Goal: Task Accomplishment & Management: Use online tool/utility

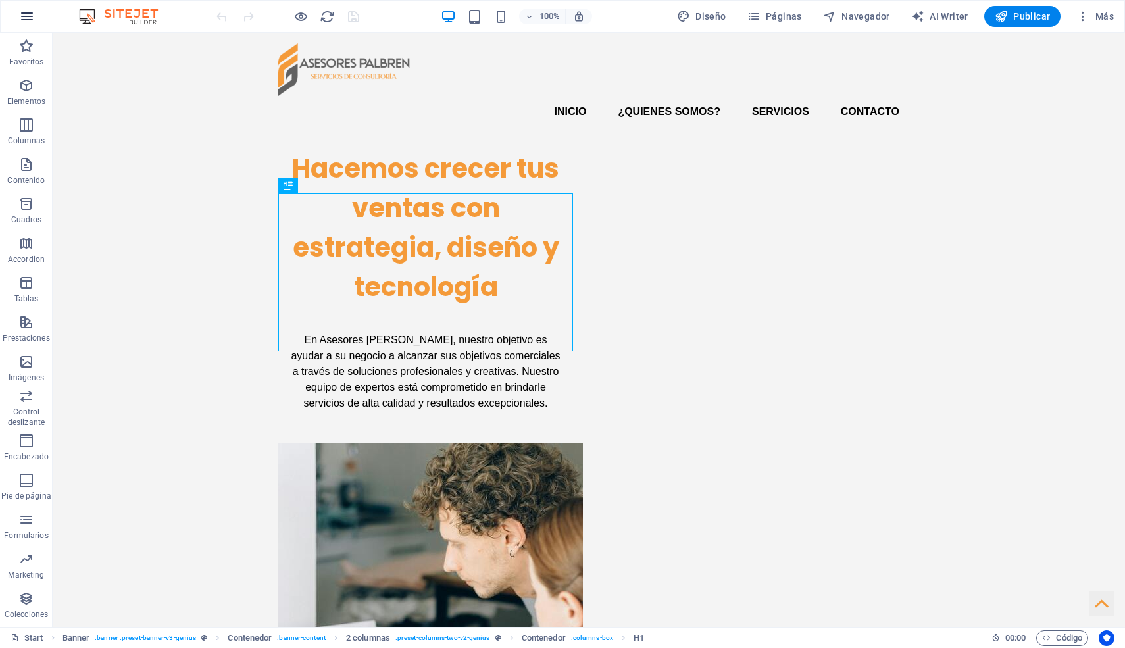
click at [28, 17] on icon "button" at bounding box center [27, 17] width 16 height 16
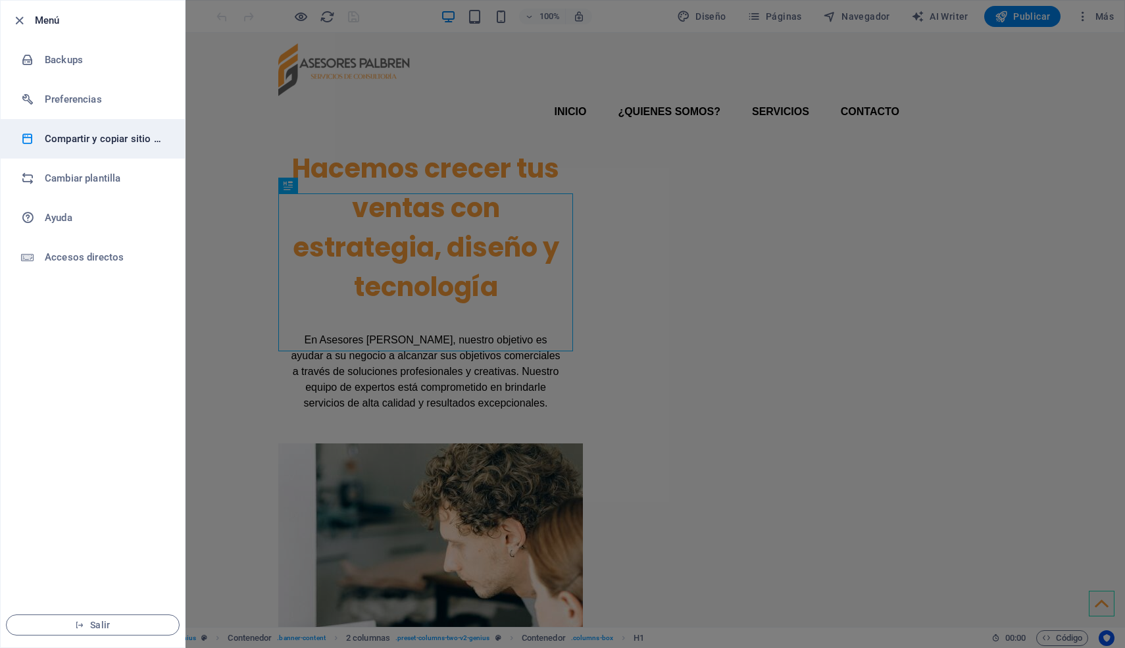
click at [106, 139] on h6 "Compartir y copiar sitio web" at bounding box center [106, 139] width 122 height 16
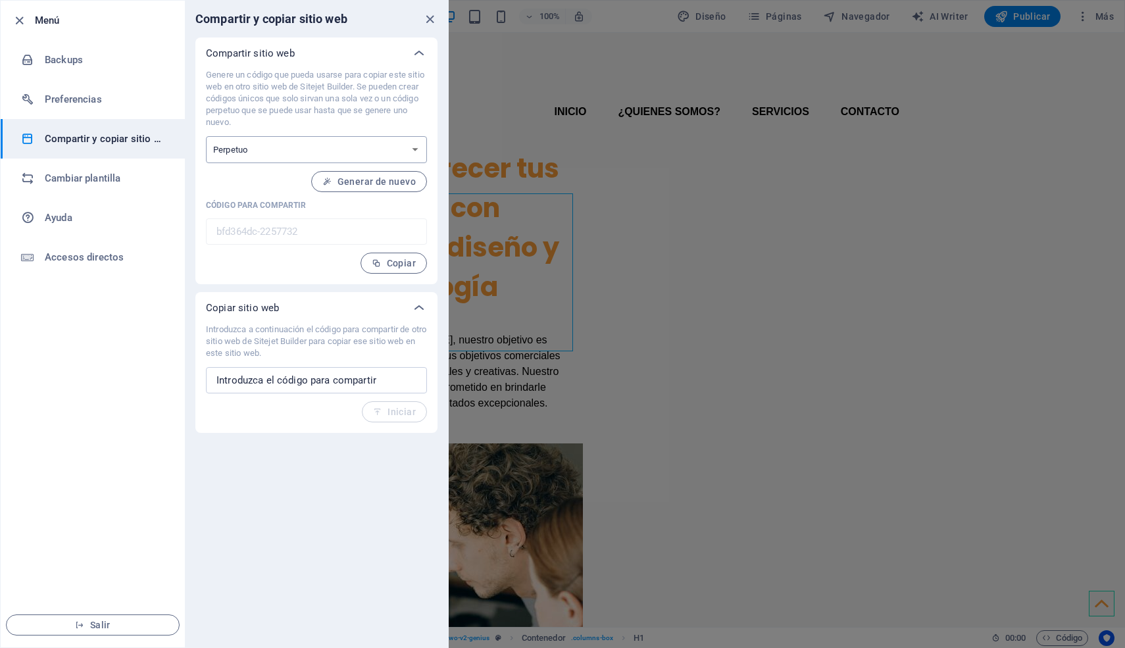
click at [349, 153] on select "Único Perpetuo" at bounding box center [316, 149] width 221 height 27
click at [311, 384] on input "text" at bounding box center [316, 380] width 221 height 26
click at [383, 262] on span "Copiar" at bounding box center [394, 263] width 44 height 11
click at [367, 138] on select "Único Perpetuo" at bounding box center [316, 149] width 221 height 27
click at [206, 136] on select "Único Perpetuo" at bounding box center [316, 149] width 221 height 27
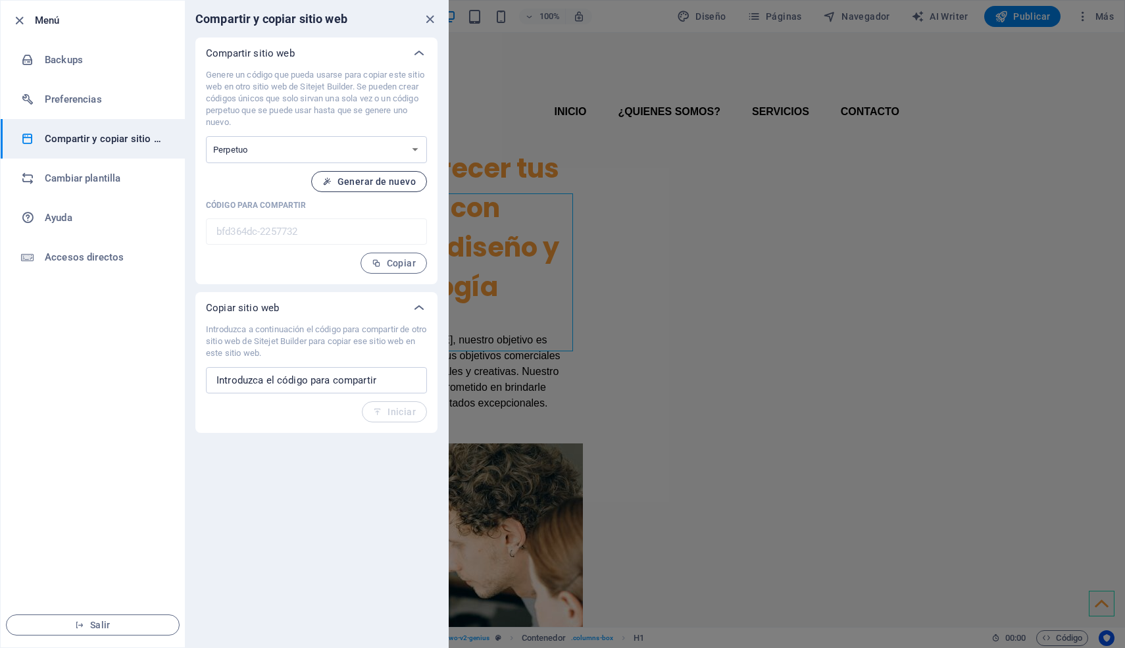
click at [361, 180] on span "Generar de nuevo" at bounding box center [368, 181] width 93 height 11
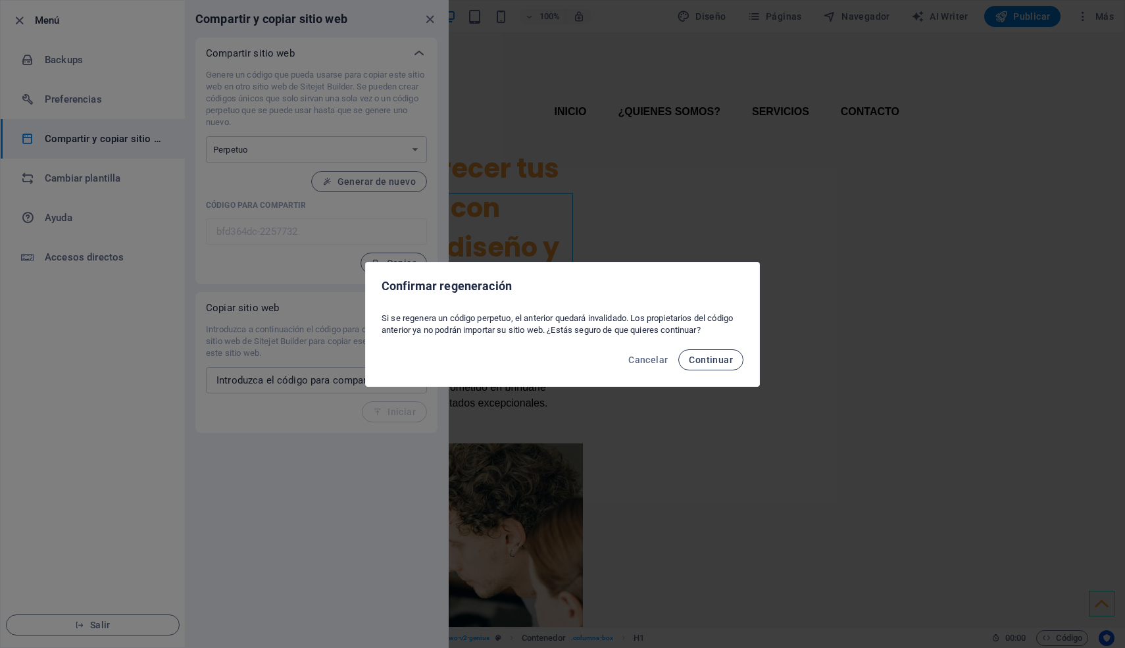
click at [727, 365] on button "Continuar" at bounding box center [711, 359] width 65 height 21
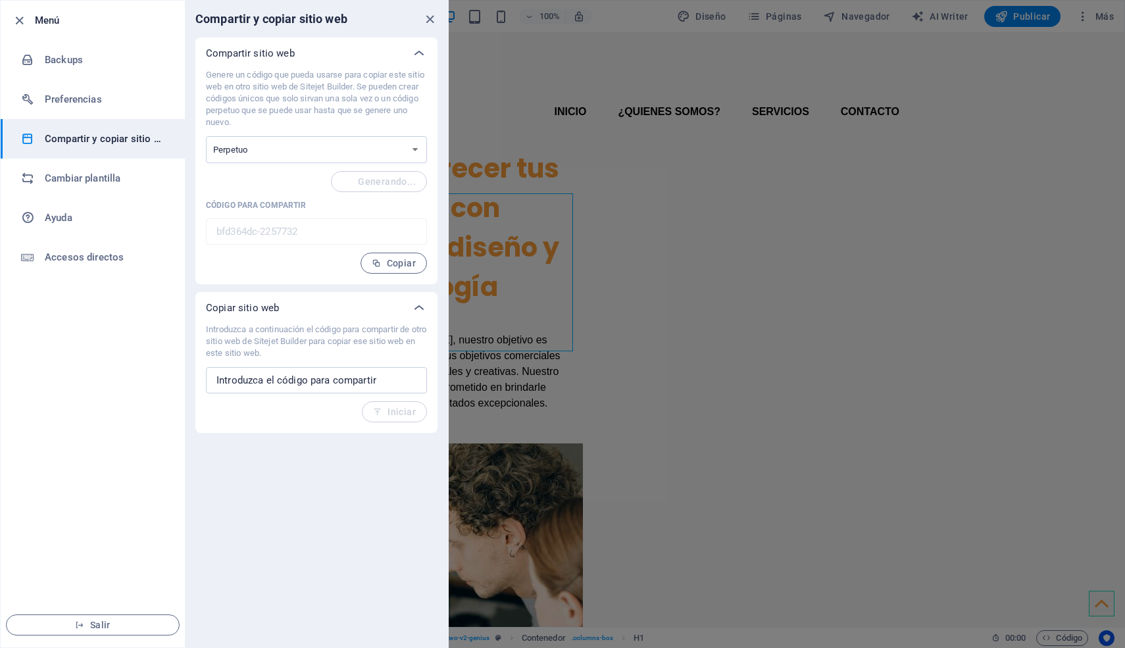
type input "e825682e-2257732"
click at [387, 265] on span "Copiar" at bounding box center [394, 263] width 44 height 11
click at [424, 15] on icon "close" at bounding box center [430, 19] width 15 height 15
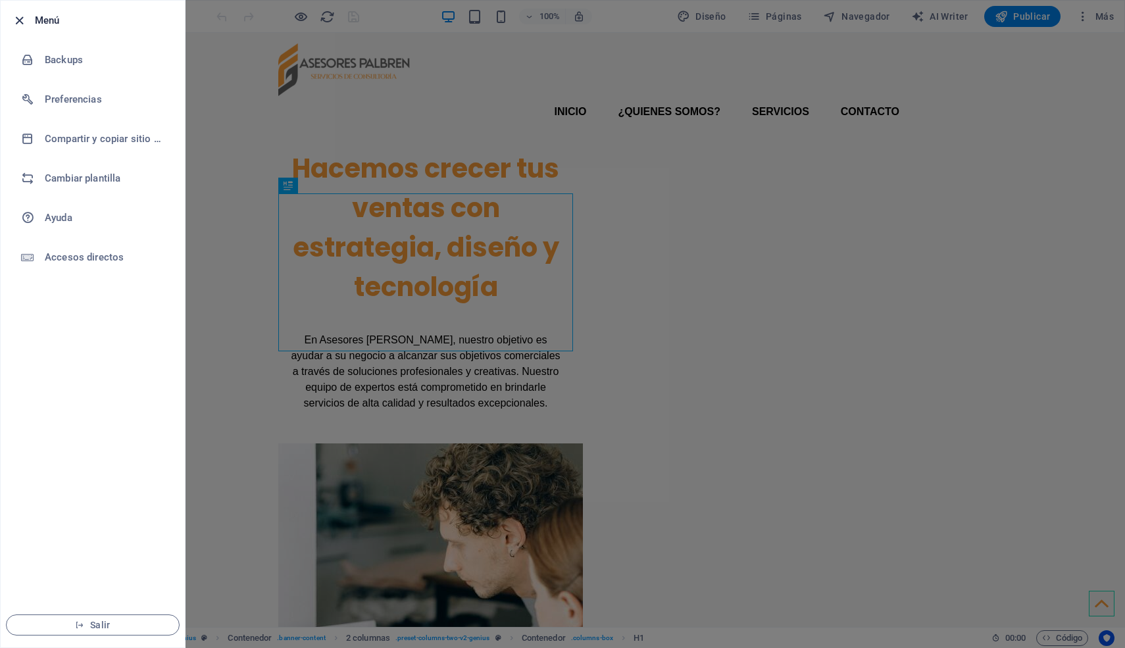
click at [20, 21] on icon "button" at bounding box center [19, 20] width 15 height 15
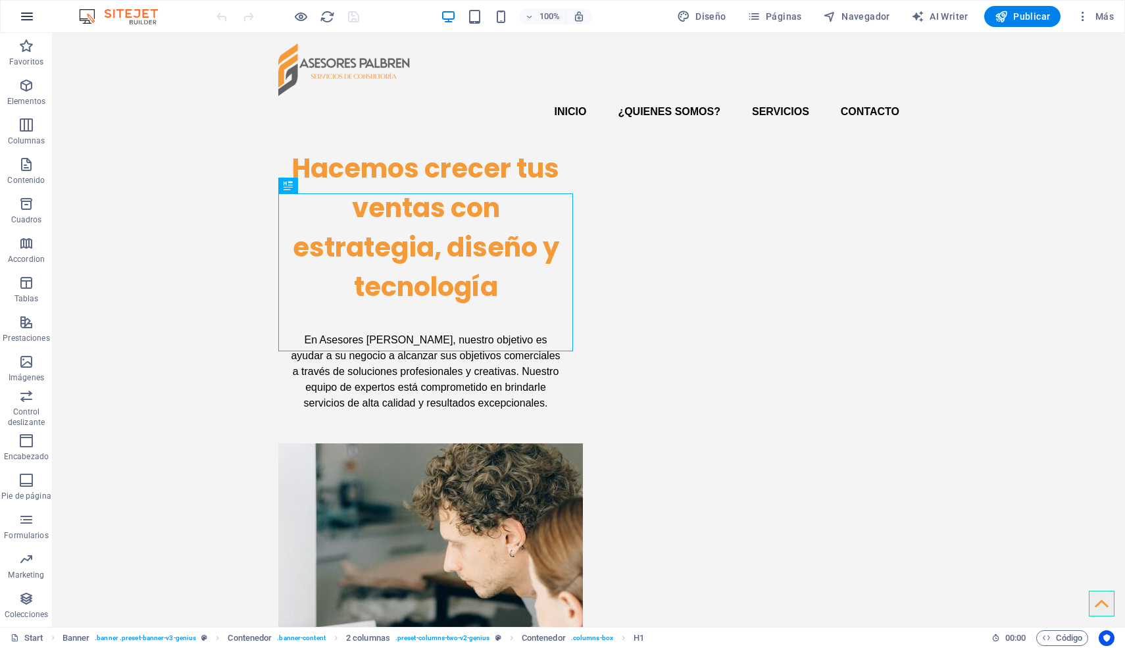
click at [20, 21] on icon "button" at bounding box center [27, 17] width 16 height 16
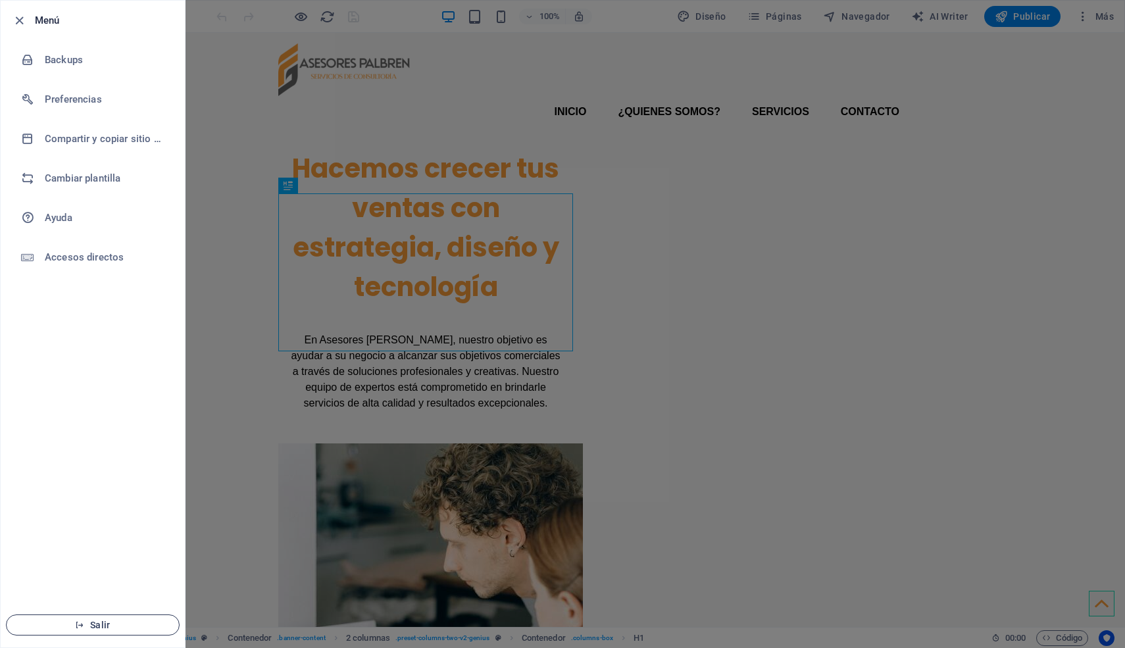
click at [132, 625] on span "Salir" at bounding box center [92, 625] width 151 height 11
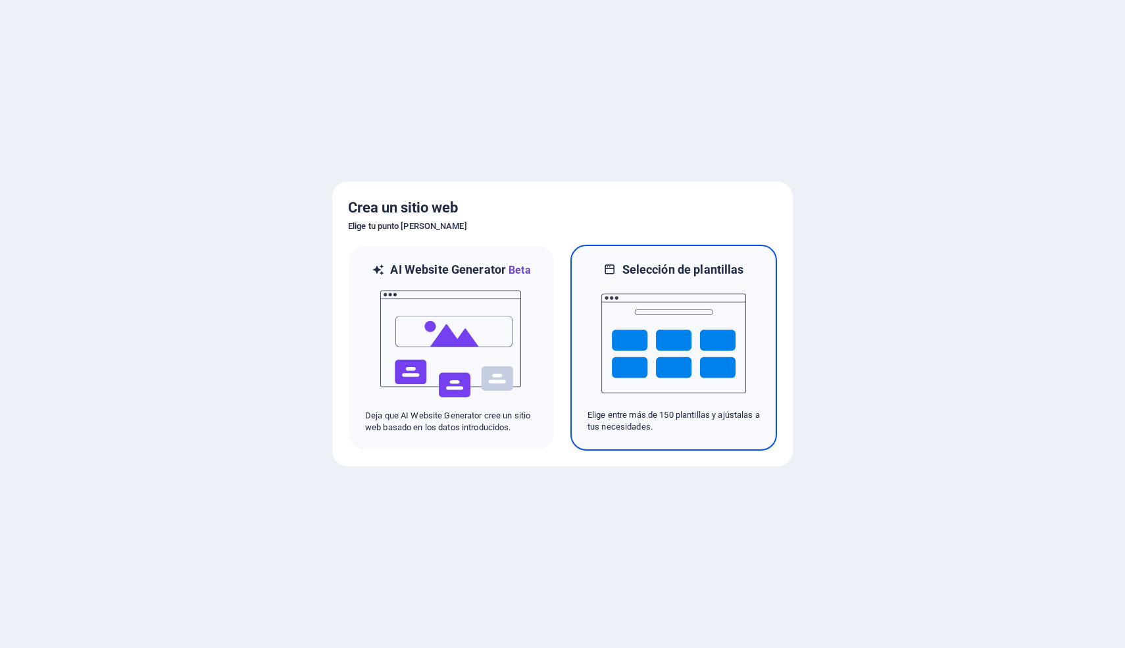
click at [669, 332] on img at bounding box center [674, 344] width 145 height 132
click at [621, 318] on img at bounding box center [674, 344] width 145 height 132
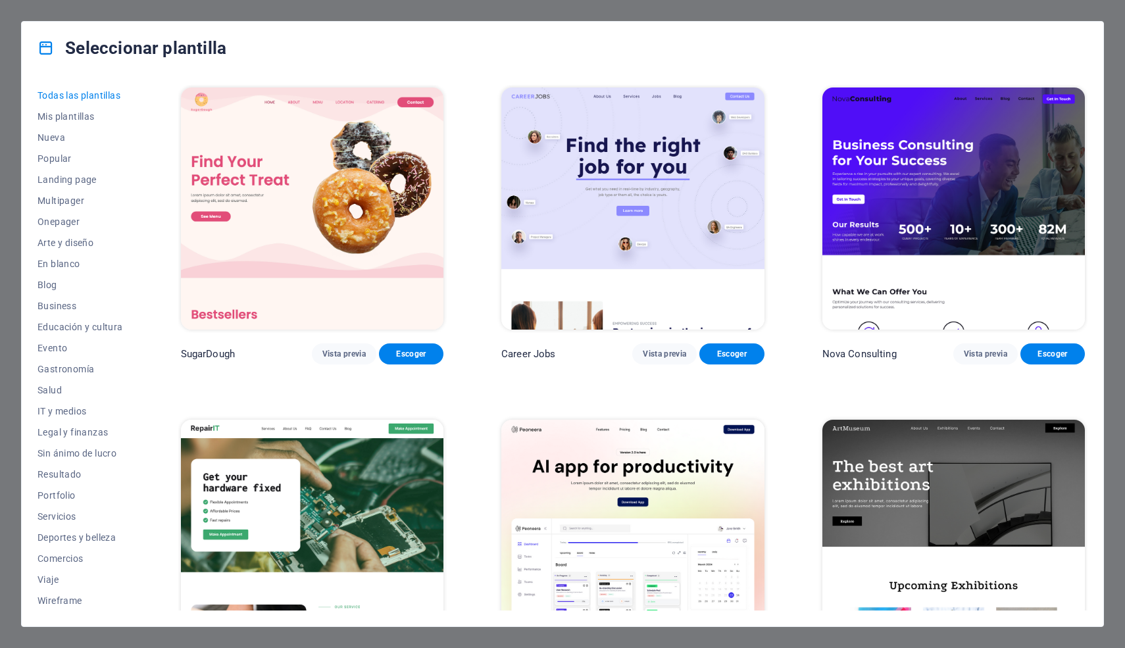
click at [215, 141] on img at bounding box center [312, 209] width 263 height 242
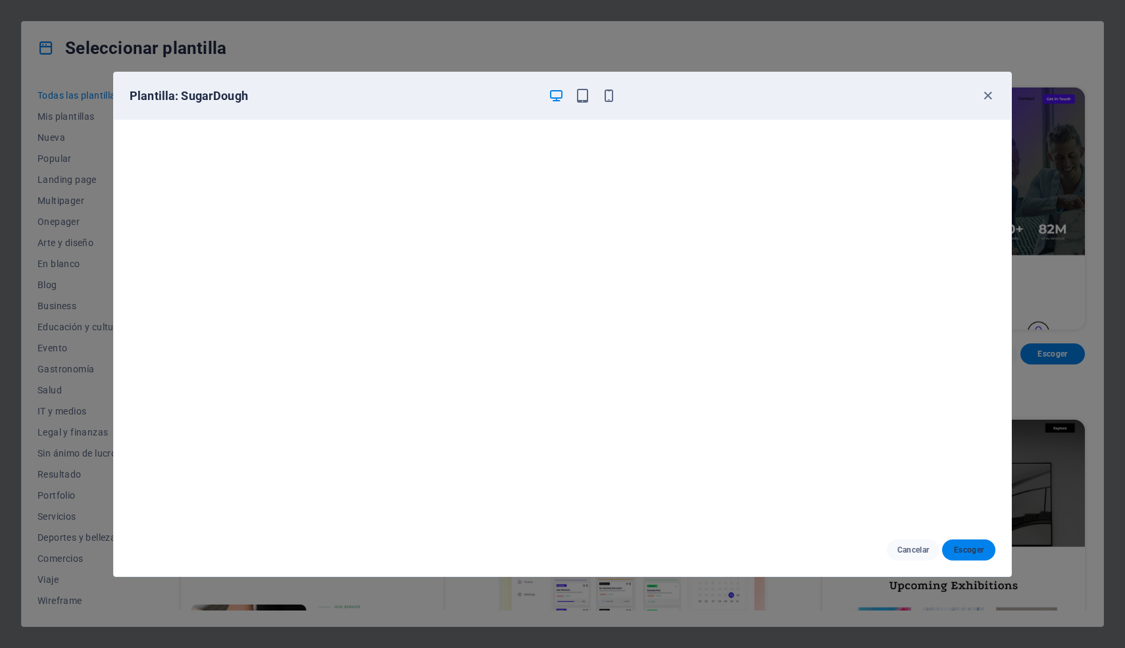
click at [961, 540] on button "Escoger" at bounding box center [968, 550] width 53 height 21
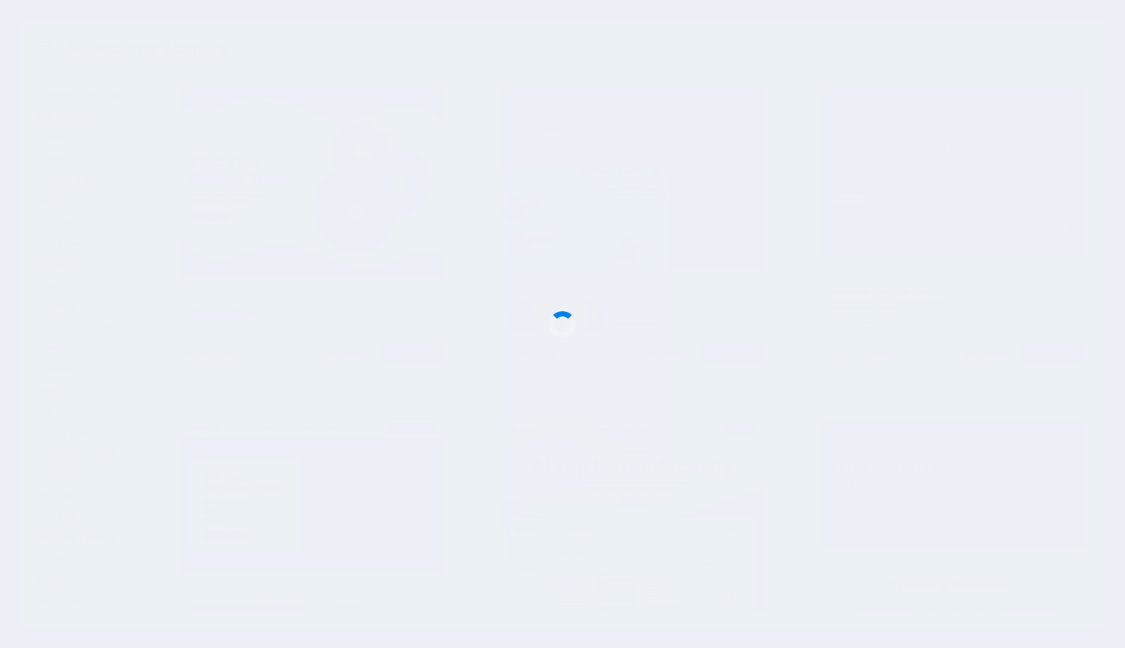
click at [983, 628] on div at bounding box center [562, 324] width 1125 height 648
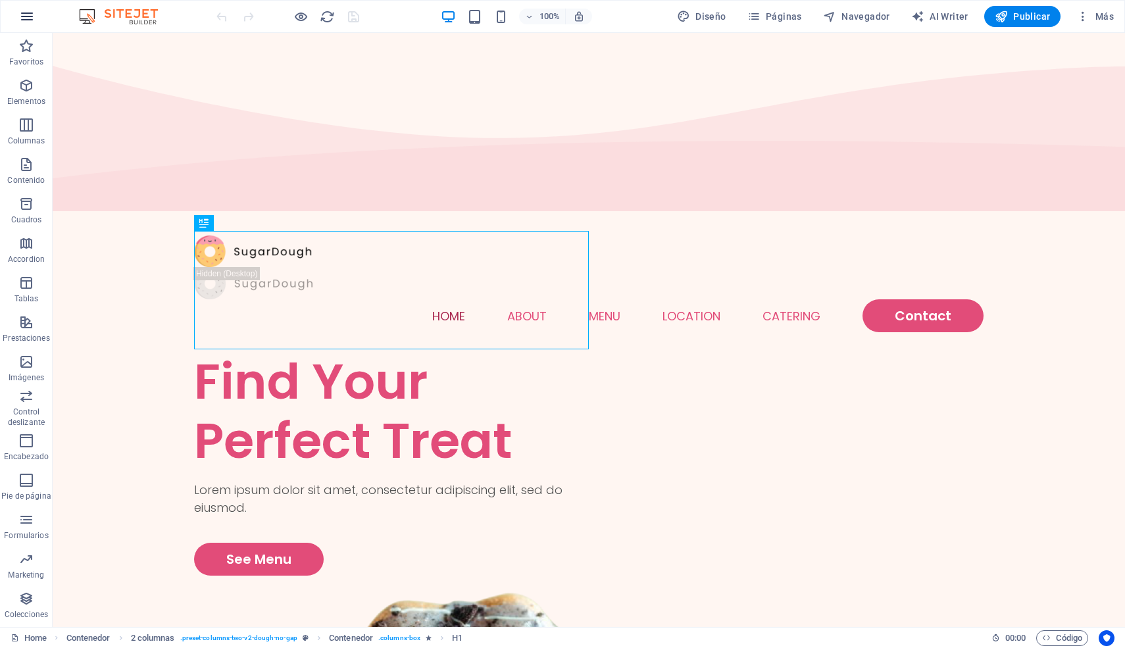
click at [30, 27] on button "button" at bounding box center [27, 17] width 32 height 32
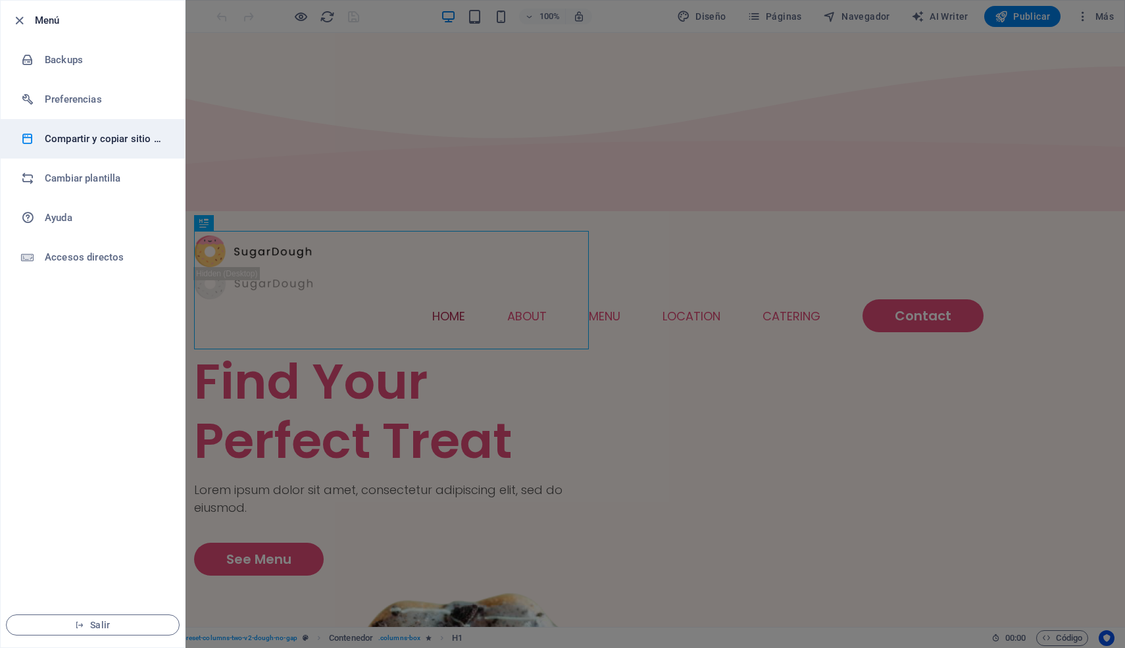
click at [86, 128] on li "Compartir y copiar sitio web" at bounding box center [93, 138] width 184 height 39
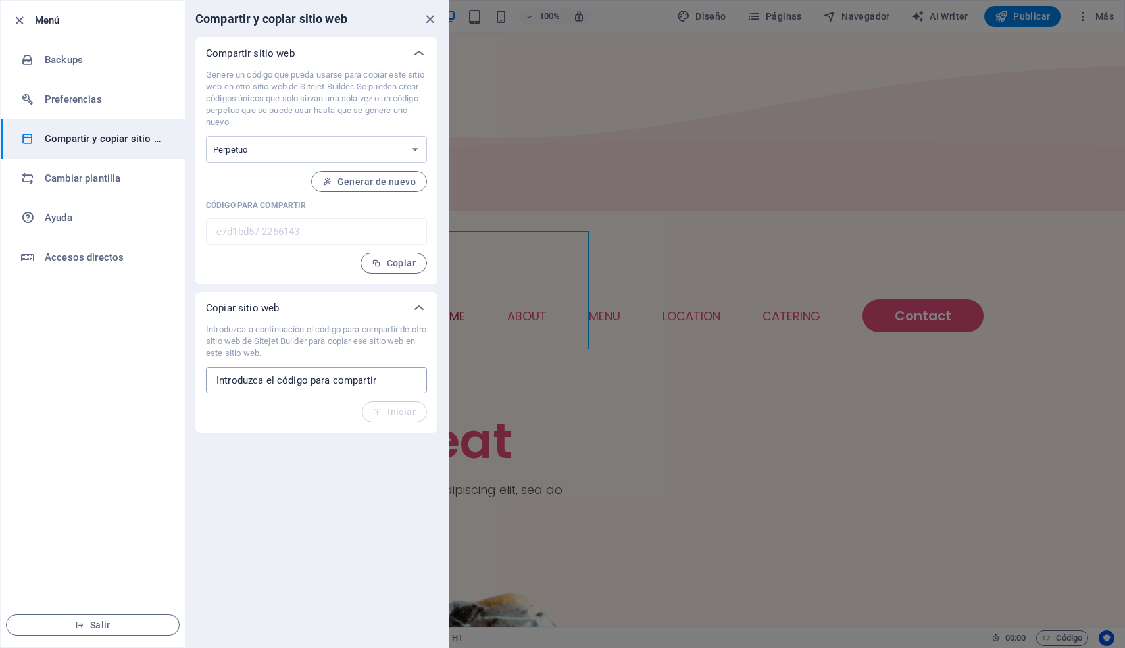
click at [342, 383] on input "text" at bounding box center [316, 380] width 221 height 26
paste input "e825682e-2257732"
type input "e825682e-2257732"
click at [390, 417] on span "Iniciar" at bounding box center [394, 412] width 43 height 11
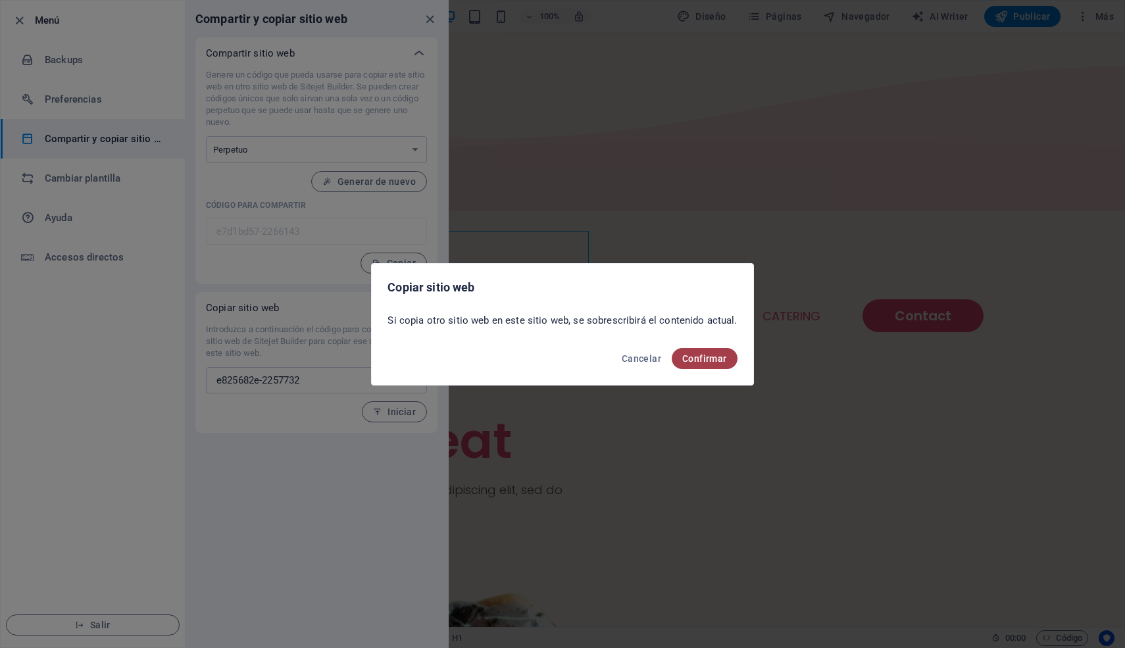
click at [694, 357] on span "Confirmar" at bounding box center [704, 358] width 45 height 11
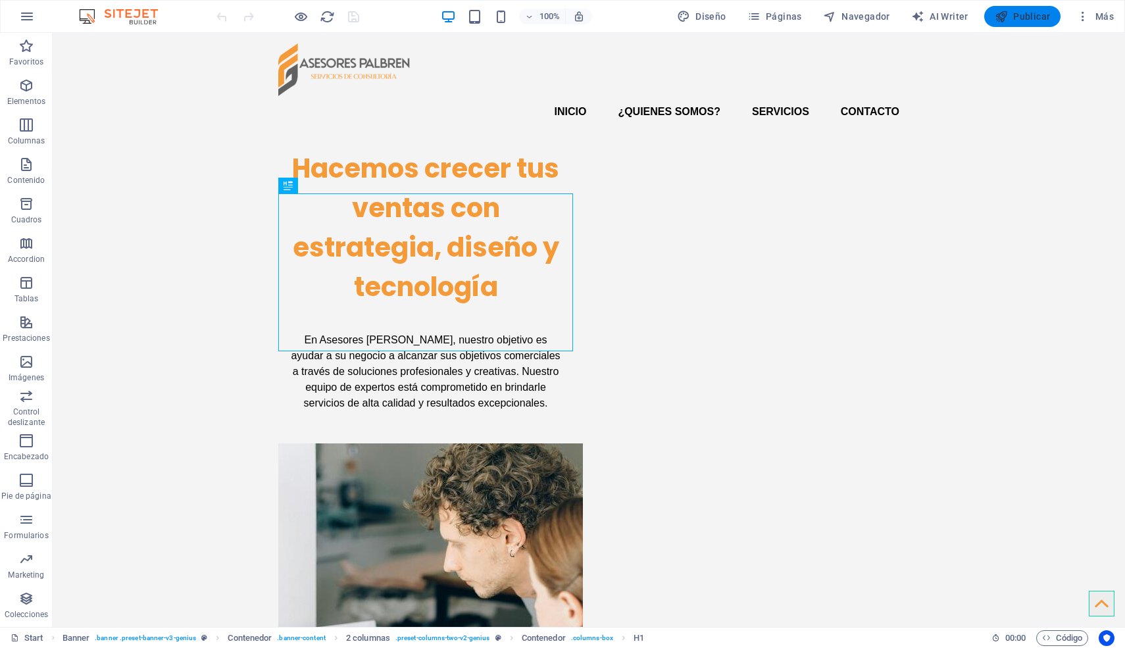
click at [1049, 11] on span "Publicar" at bounding box center [1023, 16] width 56 height 13
click at [1083, 16] on icon "button" at bounding box center [1083, 16] width 13 height 13
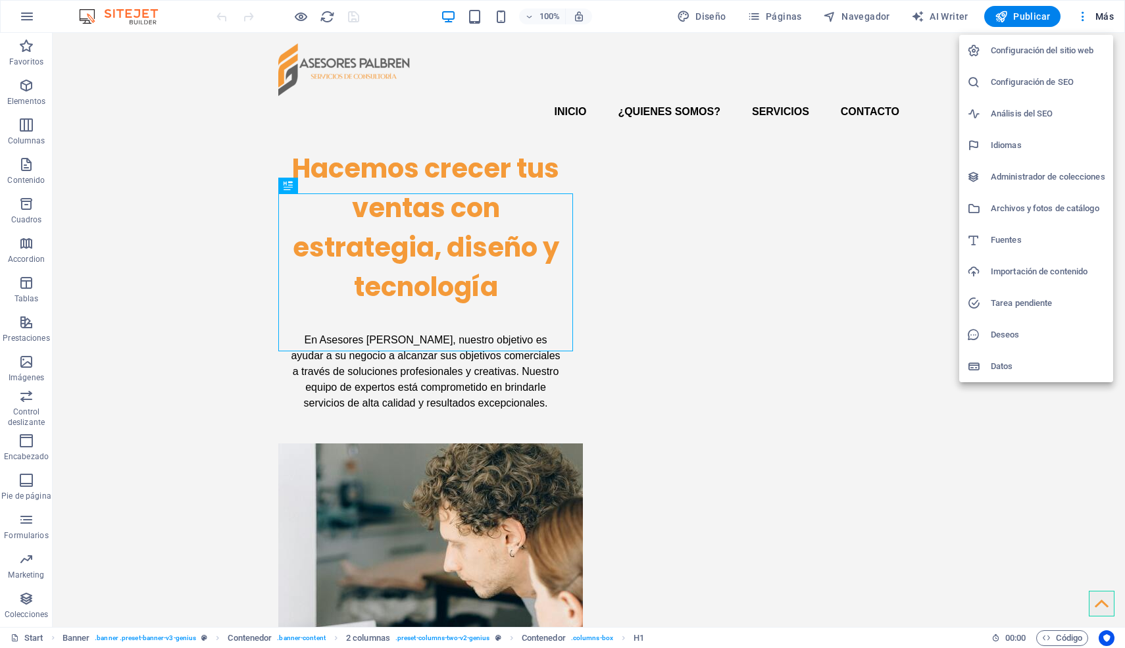
click at [1044, 52] on h6 "Configuración del sitio web" at bounding box center [1048, 51] width 115 height 16
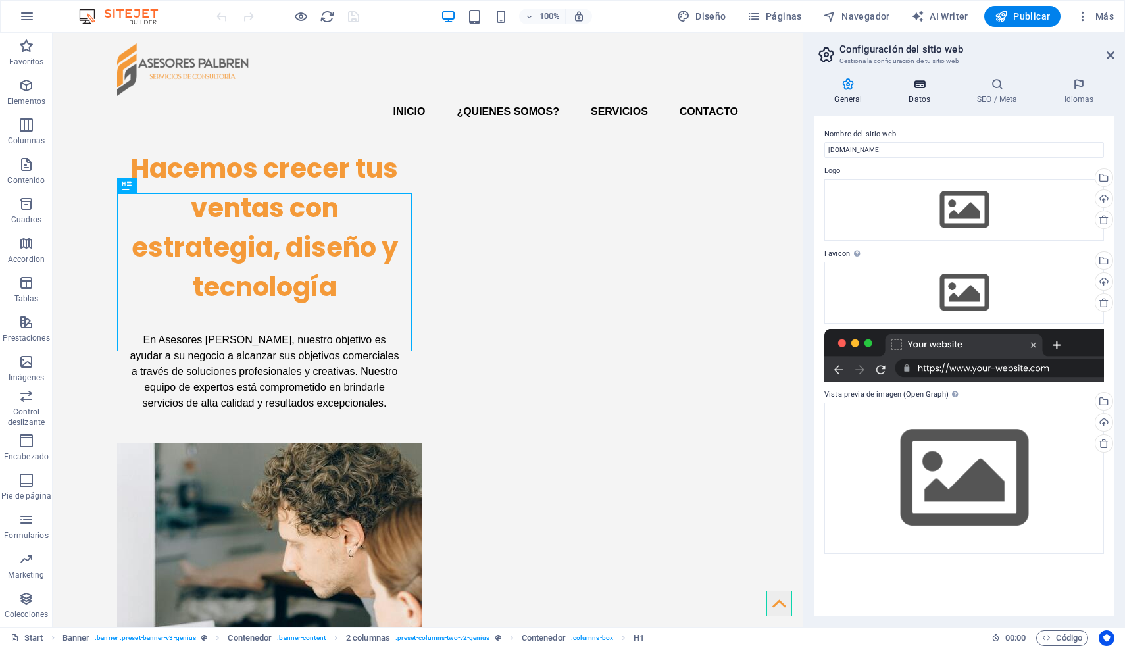
click at [919, 90] on icon at bounding box center [919, 84] width 63 height 13
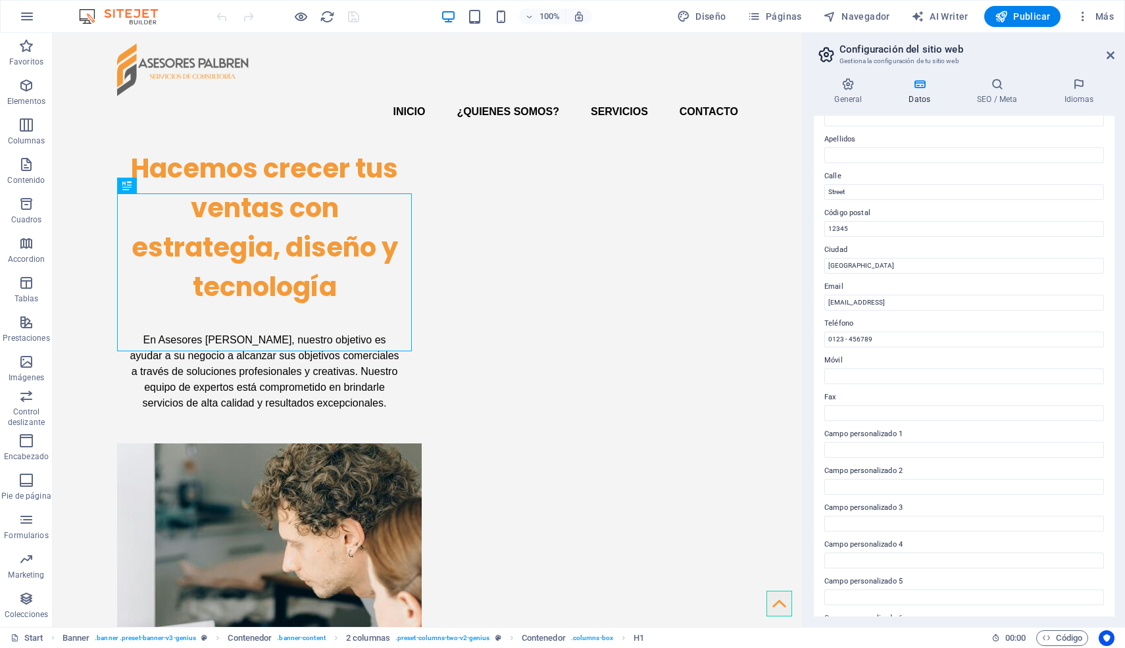
scroll to position [131, 0]
click at [978, 101] on h4 "SEO / Meta" at bounding box center [1000, 92] width 87 height 28
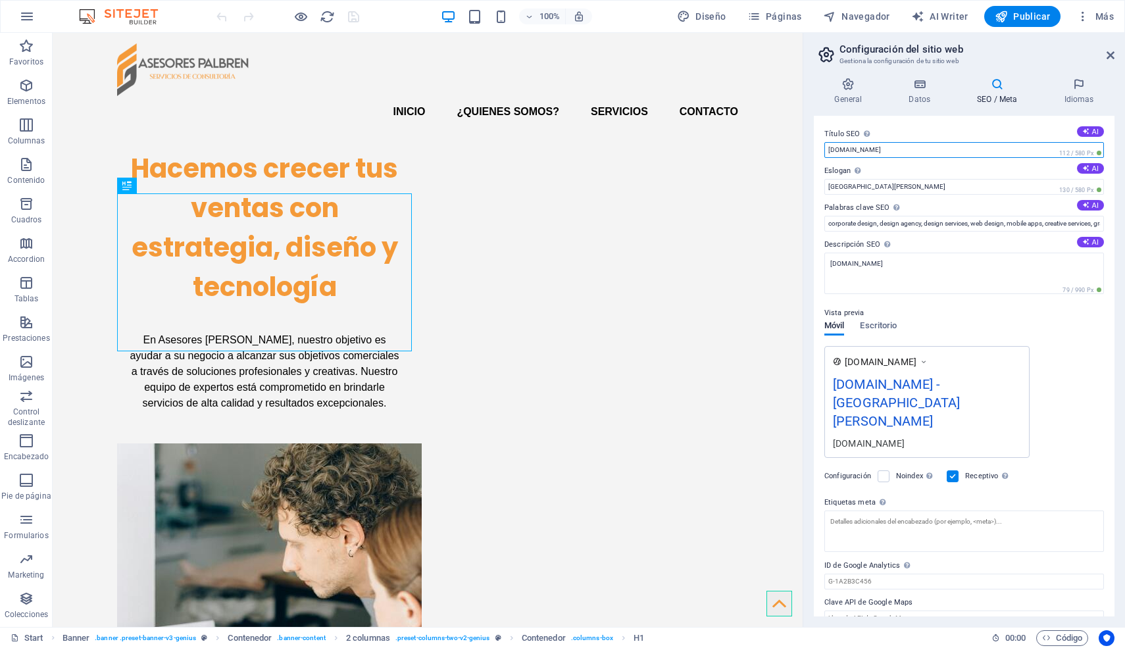
click at [850, 148] on input "palbren.com" at bounding box center [965, 150] width 280 height 16
paste input "asesorespalbren.com"
type input "asesorespalbren.com"
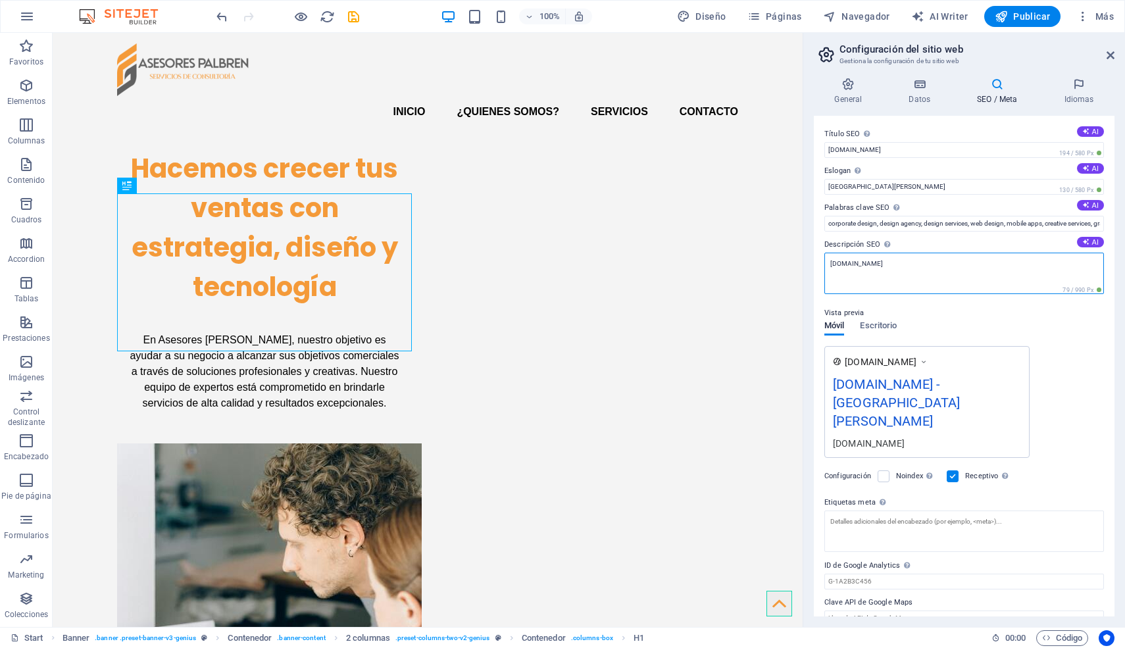
click at [870, 271] on textarea "palbren.com" at bounding box center [965, 273] width 280 height 41
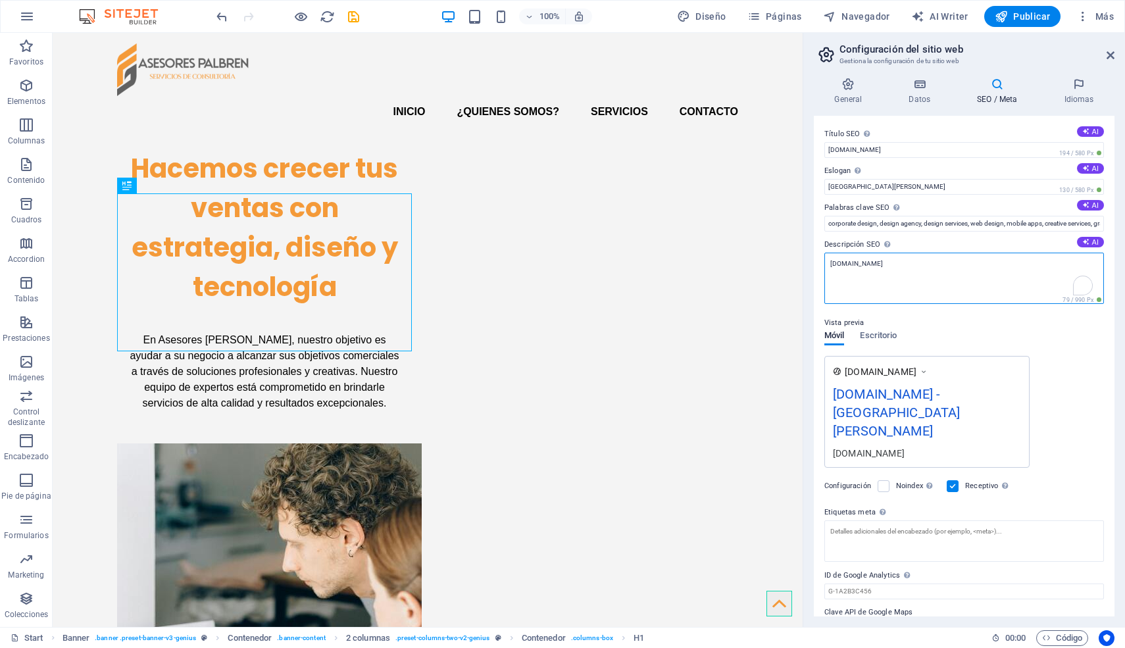
click at [870, 271] on textarea "palbren.com" at bounding box center [965, 278] width 280 height 51
paste textarea "asesorespalbren.com"
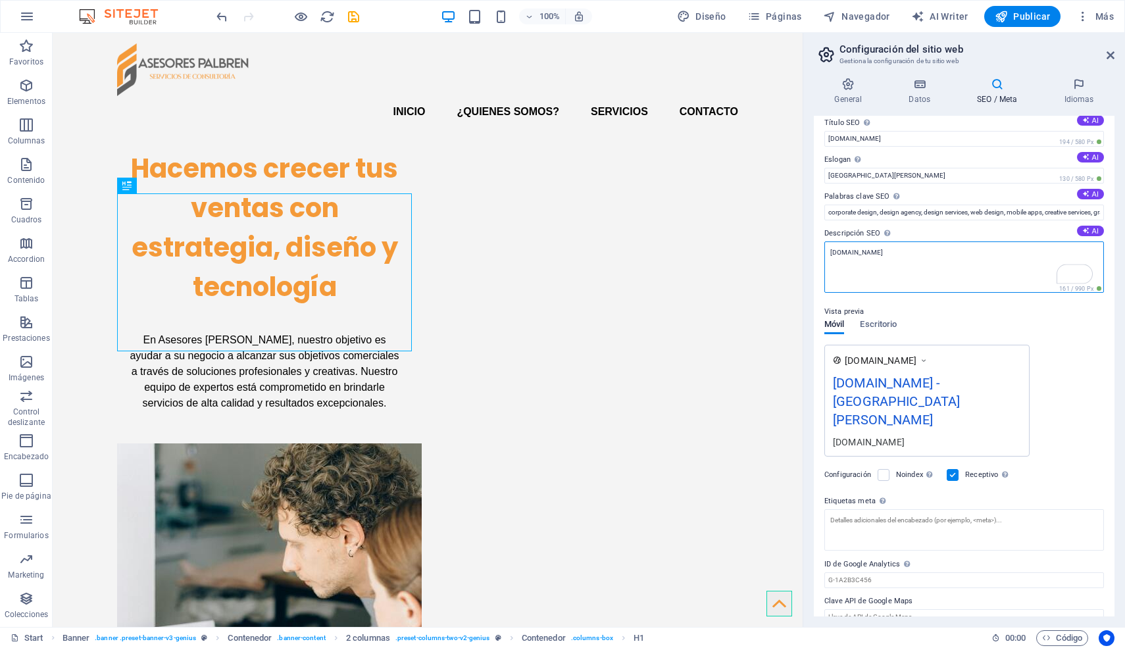
scroll to position [0, 0]
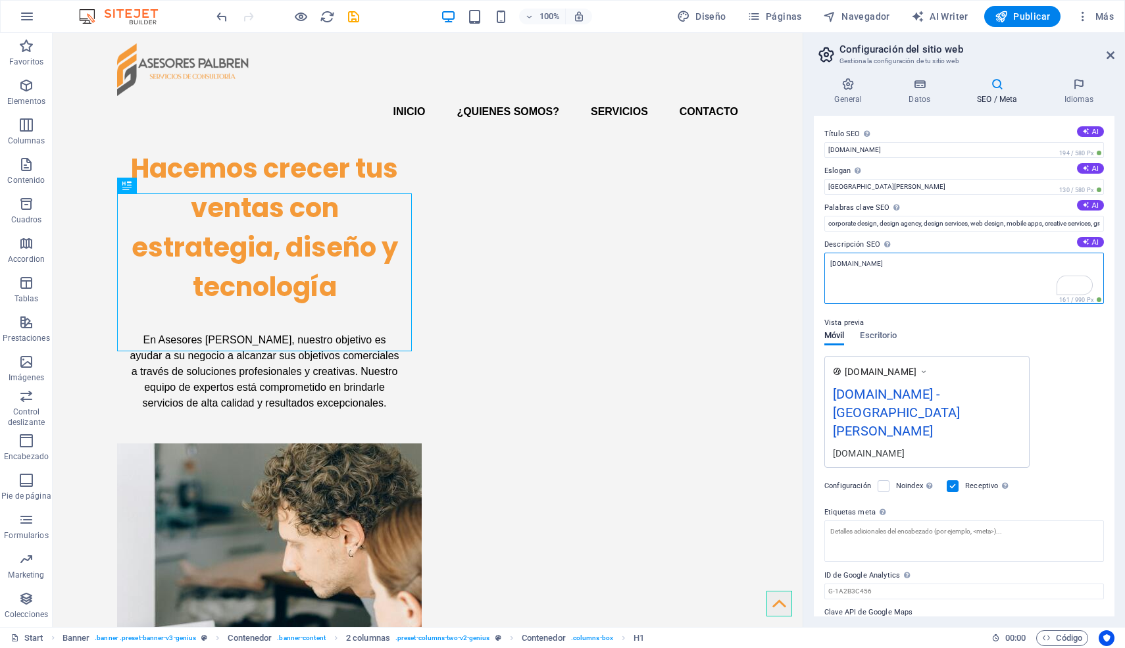
type textarea "asesorespalbren.com"
click at [1065, 427] on div "www.example.com asesorespalbren.com - San Francisco asesorespalbren.com" at bounding box center [965, 412] width 280 height 112
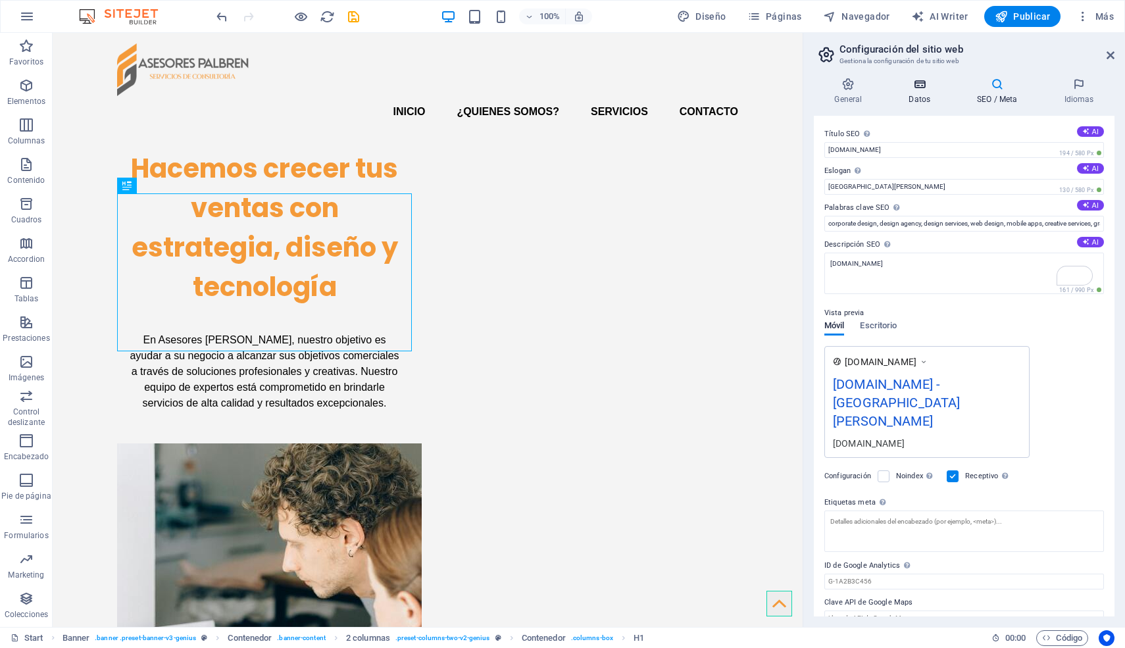
click at [950, 93] on h4 "Datos" at bounding box center [922, 92] width 68 height 28
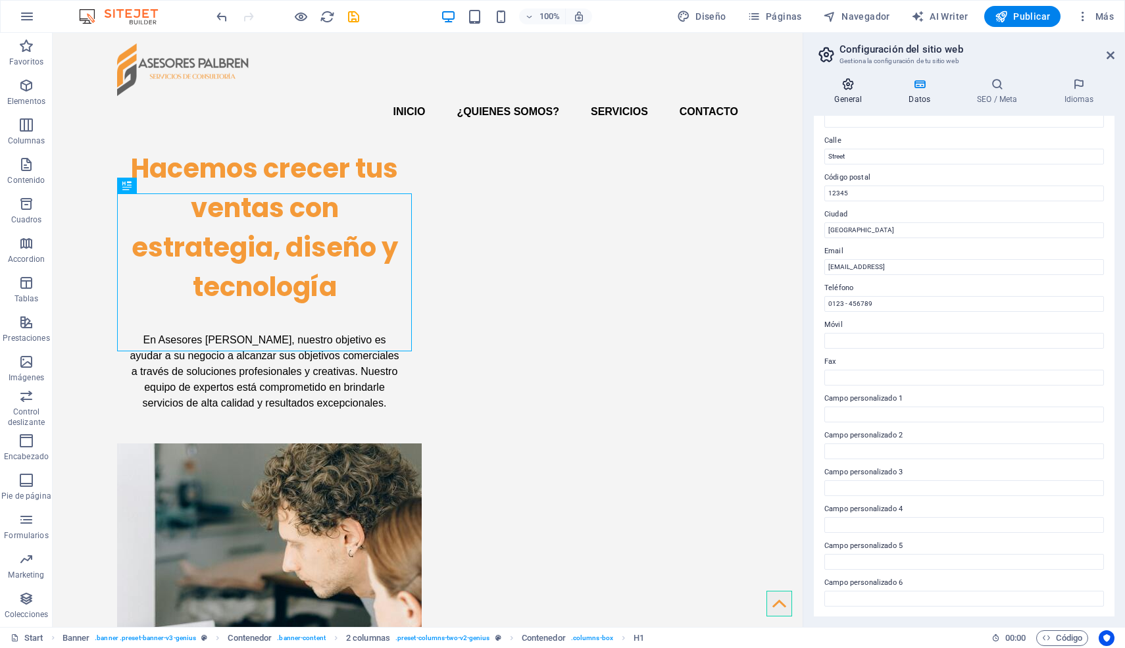
click at [852, 93] on h4 "General" at bounding box center [851, 92] width 74 height 28
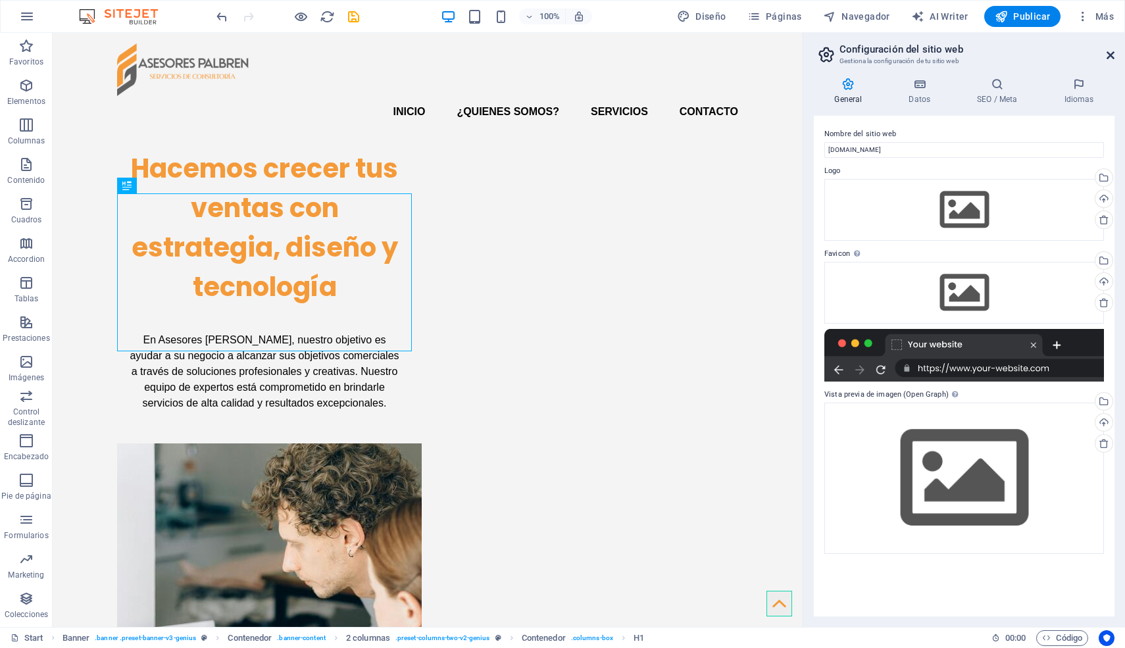
click at [1108, 51] on icon at bounding box center [1111, 55] width 8 height 11
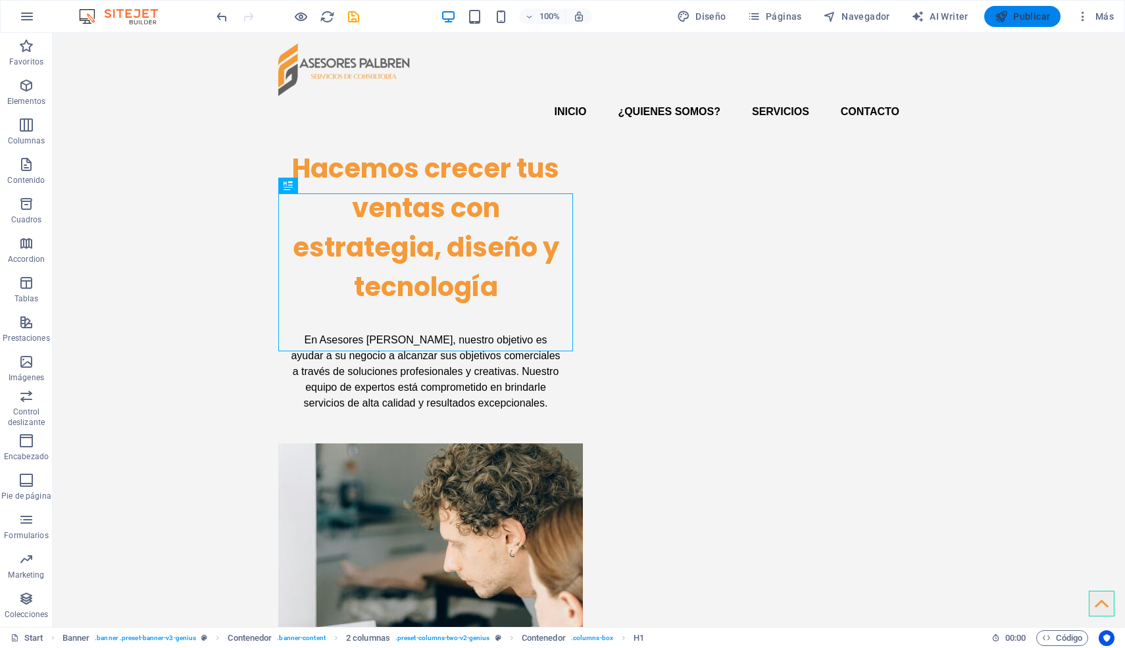
click at [1027, 10] on span "Publicar" at bounding box center [1023, 16] width 56 height 13
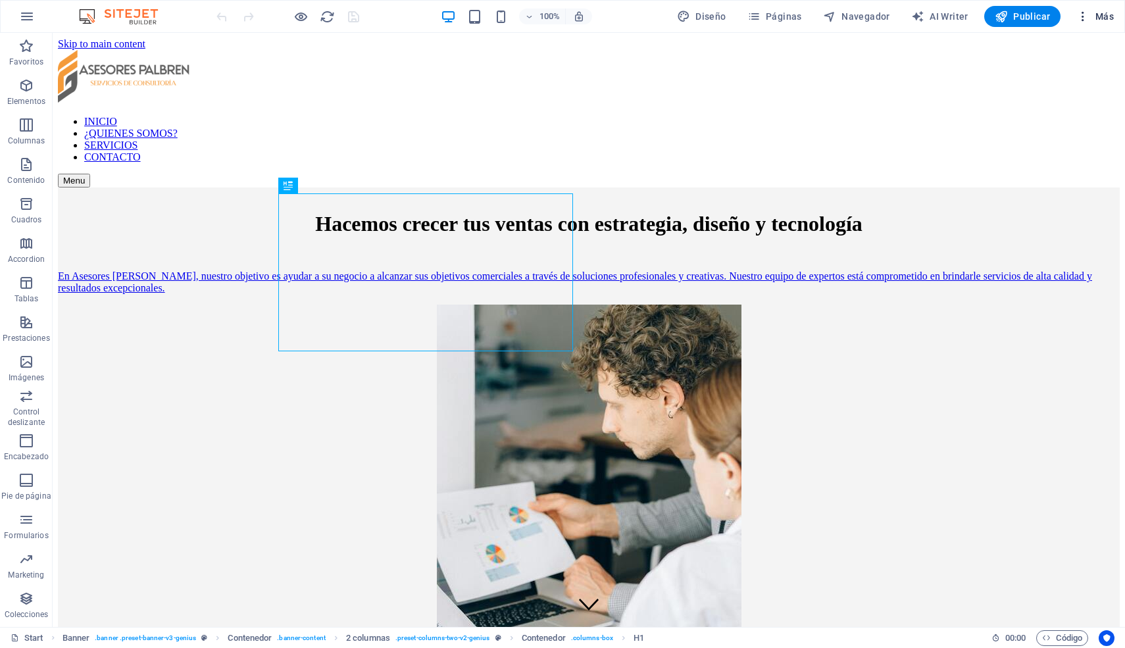
click at [1085, 15] on icon "button" at bounding box center [1083, 16] width 13 height 13
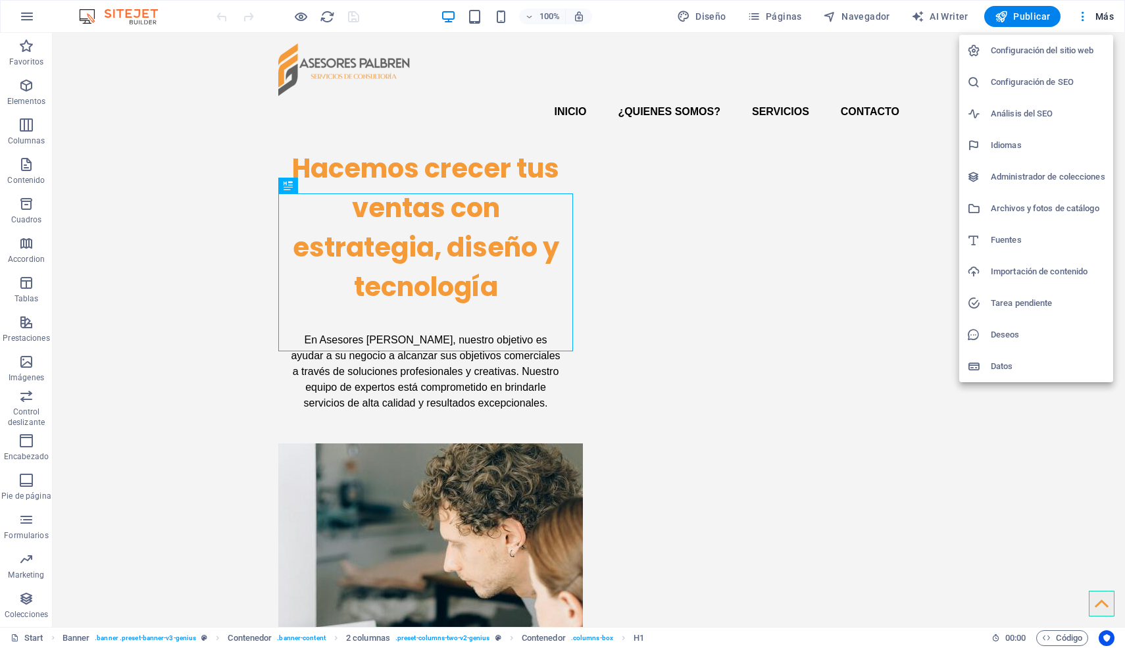
click at [28, 11] on div at bounding box center [562, 324] width 1125 height 648
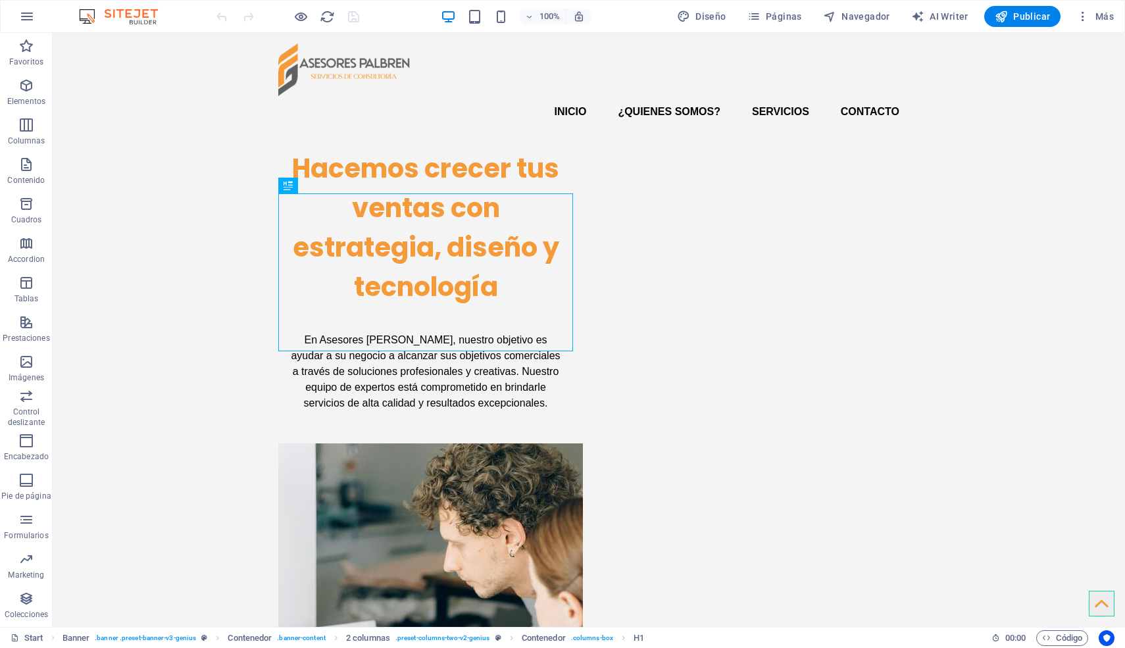
click at [28, 13] on div "Configuración del sitio web Configuración de SEO Análisis del SEO Idiomas Admin…" at bounding box center [562, 328] width 1125 height 640
click at [26, 14] on icon "button" at bounding box center [27, 17] width 16 height 16
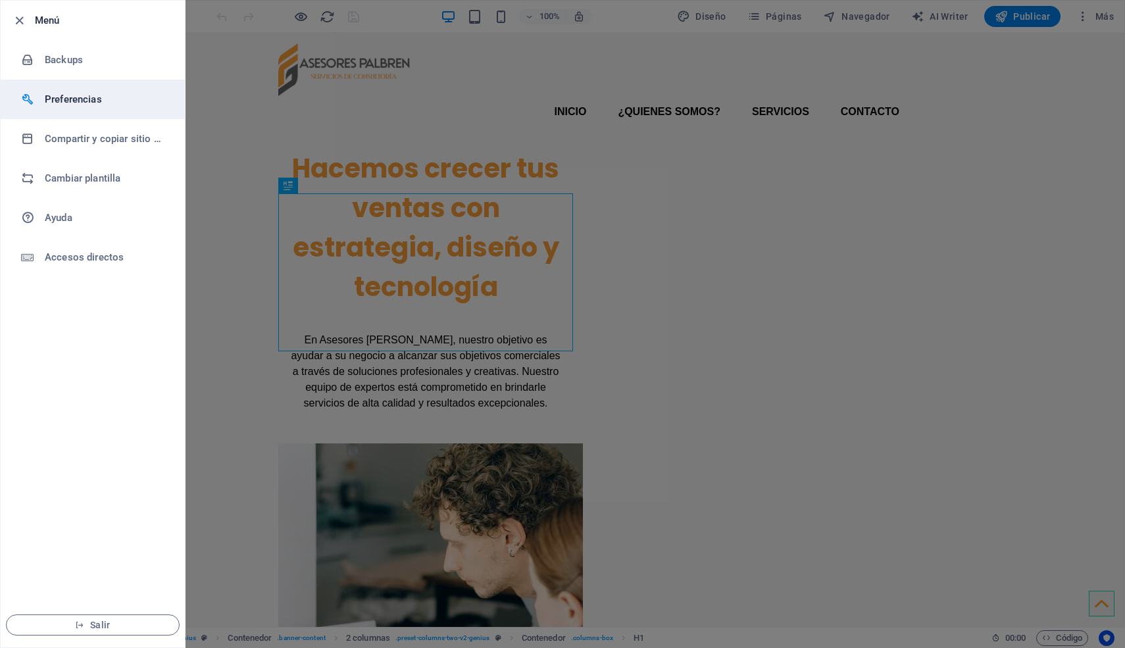
click at [91, 103] on h6 "Preferencias" at bounding box center [106, 99] width 122 height 16
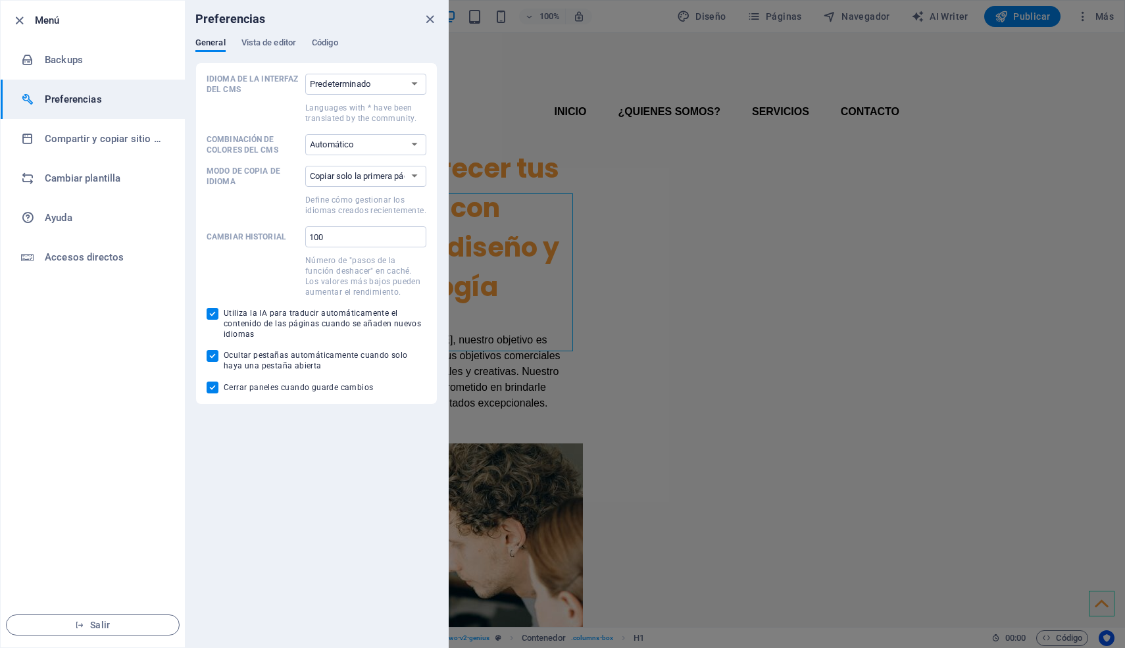
click at [287, 36] on div "Preferencias" at bounding box center [316, 19] width 263 height 37
click at [430, 21] on icon "close" at bounding box center [430, 19] width 15 height 15
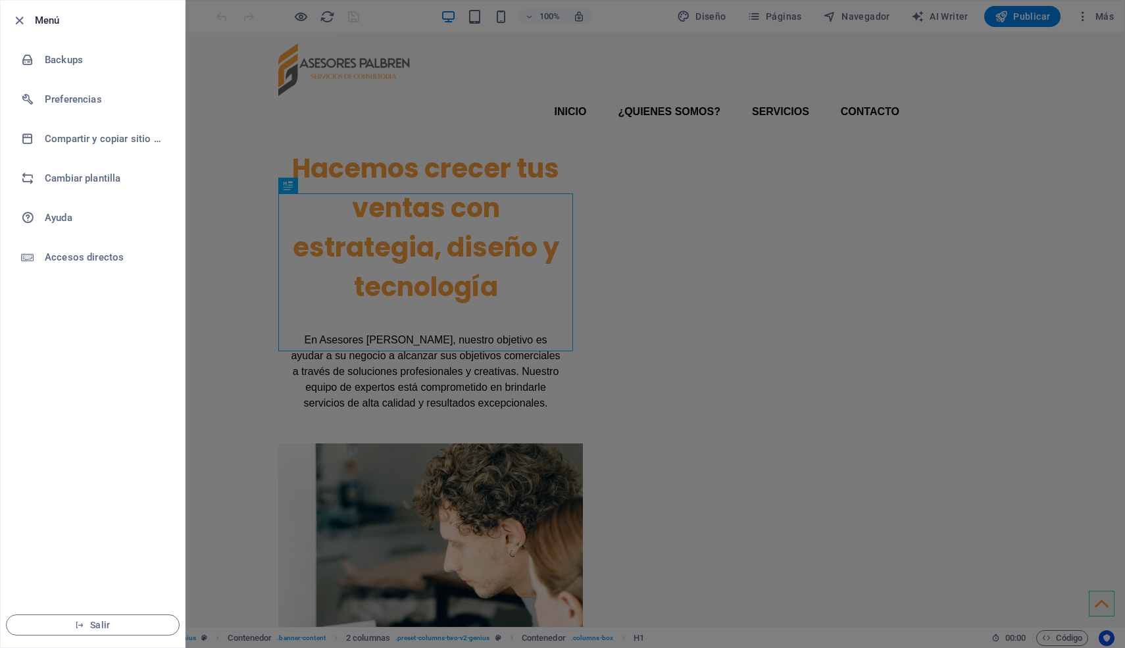
click at [309, 15] on div at bounding box center [562, 324] width 1125 height 648
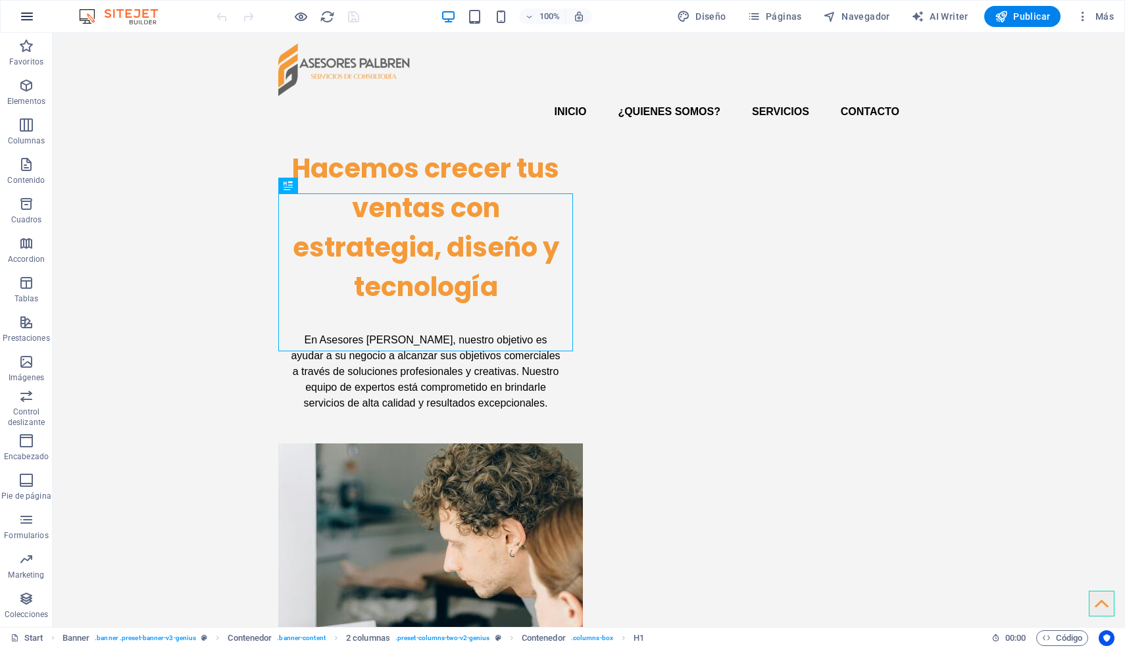
click at [19, 6] on button "button" at bounding box center [27, 17] width 32 height 32
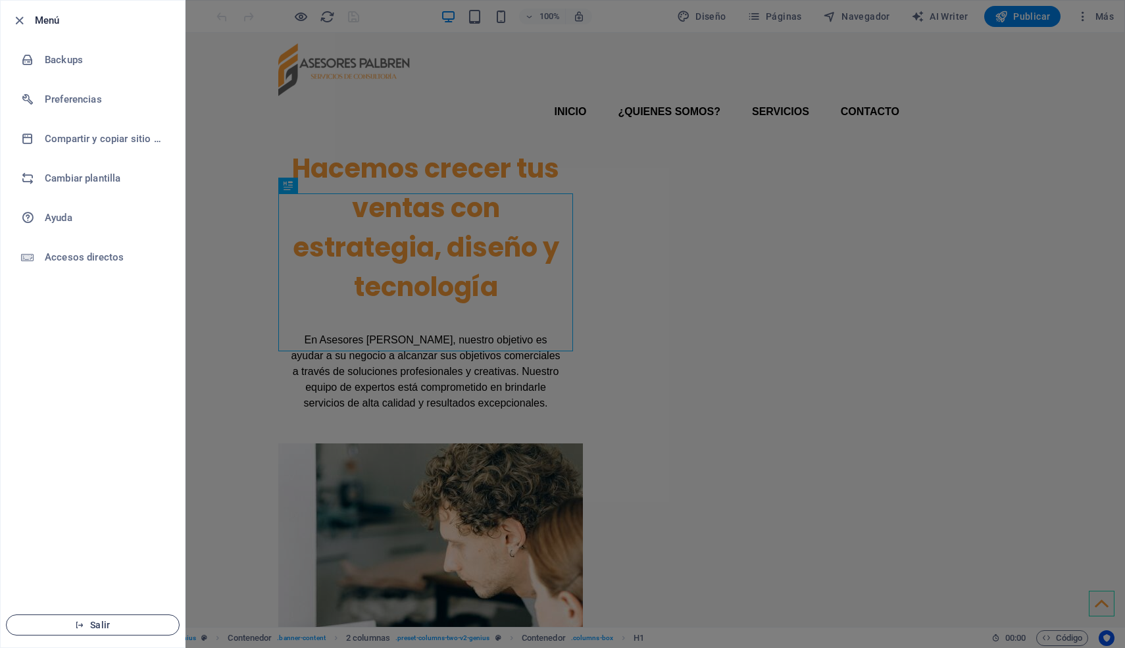
click at [110, 627] on span "Salir" at bounding box center [92, 625] width 151 height 11
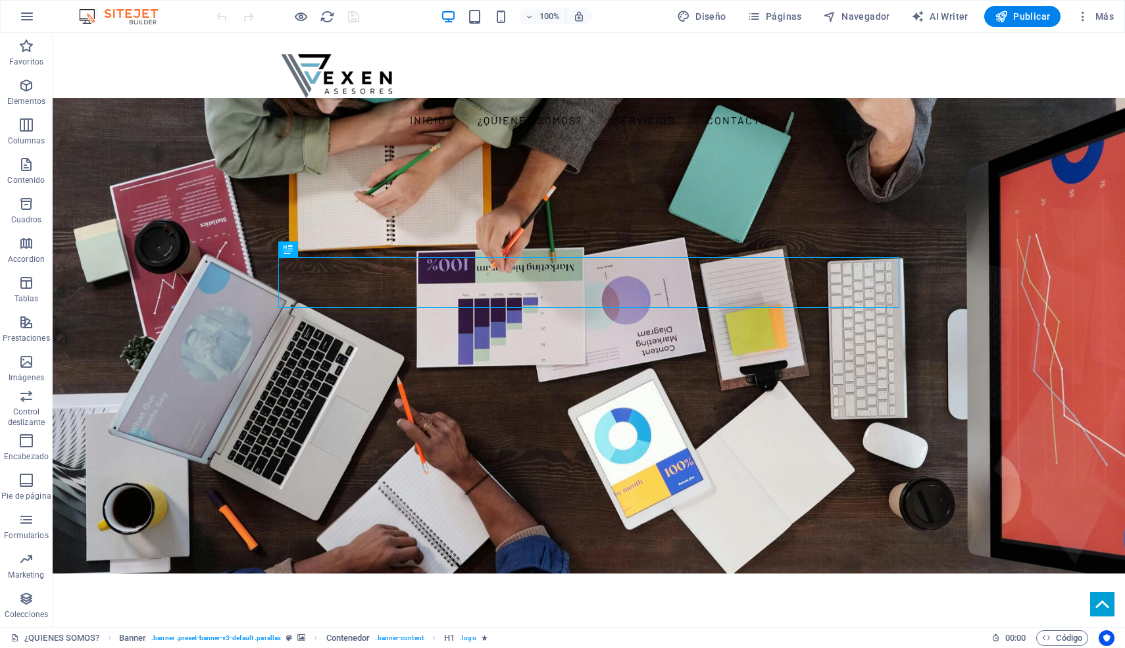
click at [51, 32] on header "100% Diseño Páginas Navegador AI Writer Publicar Más" at bounding box center [562, 16] width 1125 height 33
click at [45, 25] on div "100% Diseño Páginas Navegador AI Writer Publicar Más" at bounding box center [563, 17] width 1124 height 32
click at [34, 19] on icon "button" at bounding box center [27, 17] width 16 height 16
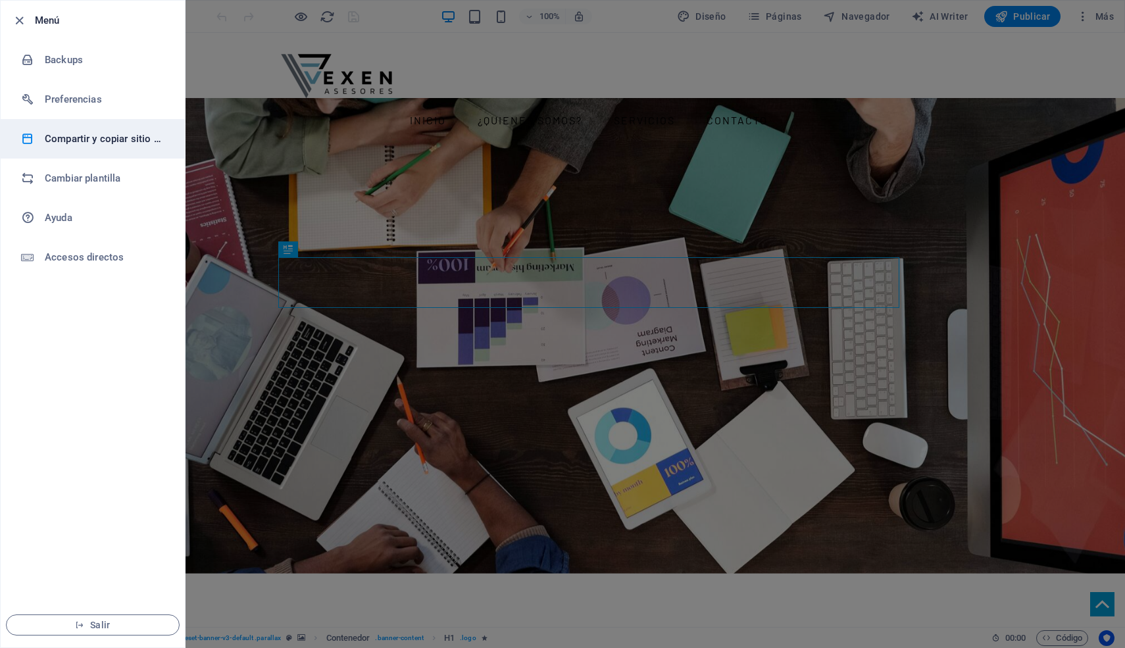
click at [118, 143] on h6 "Compartir y copiar sitio web" at bounding box center [106, 139] width 122 height 16
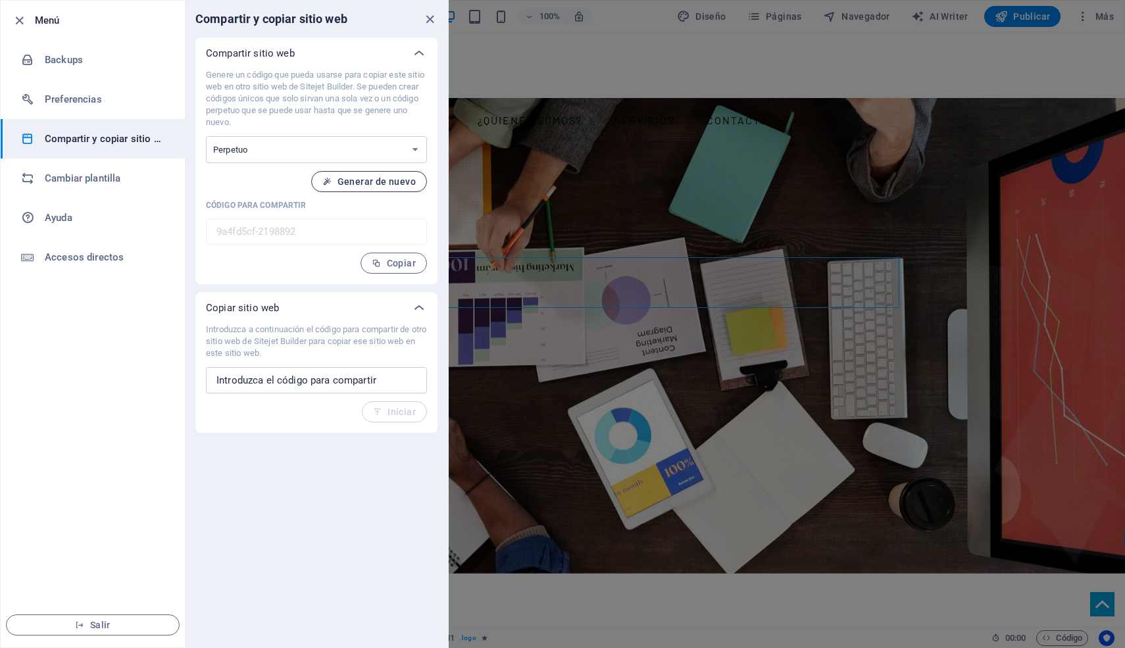
click at [335, 188] on button "Generar de nuevo" at bounding box center [369, 181] width 116 height 21
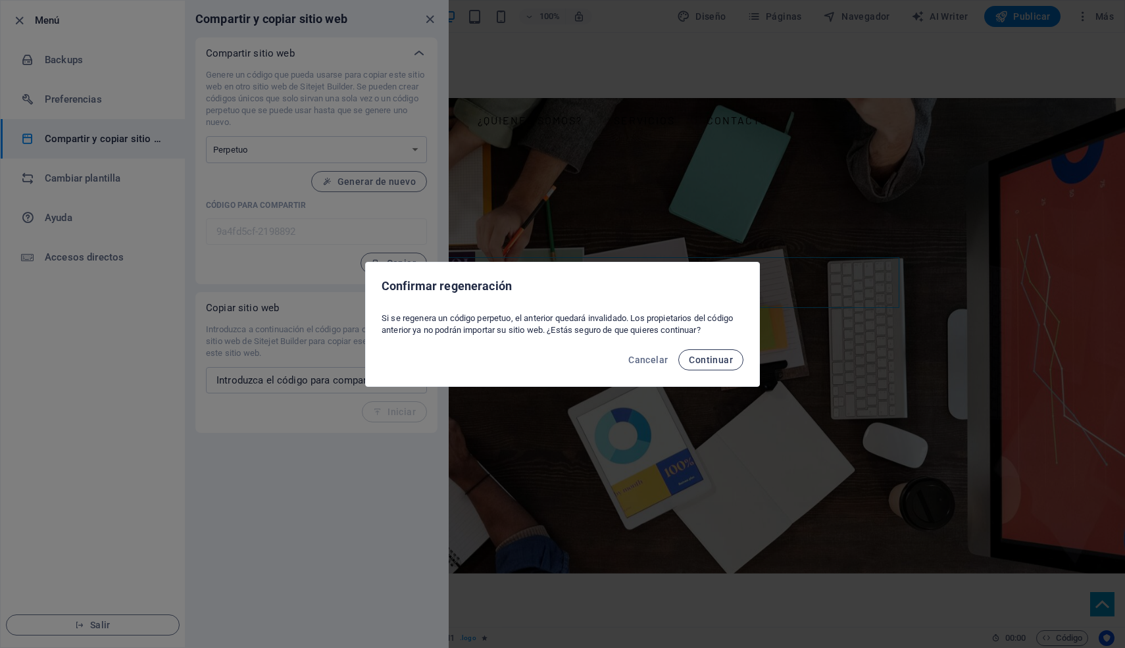
click at [697, 365] on span "Continuar" at bounding box center [711, 360] width 44 height 11
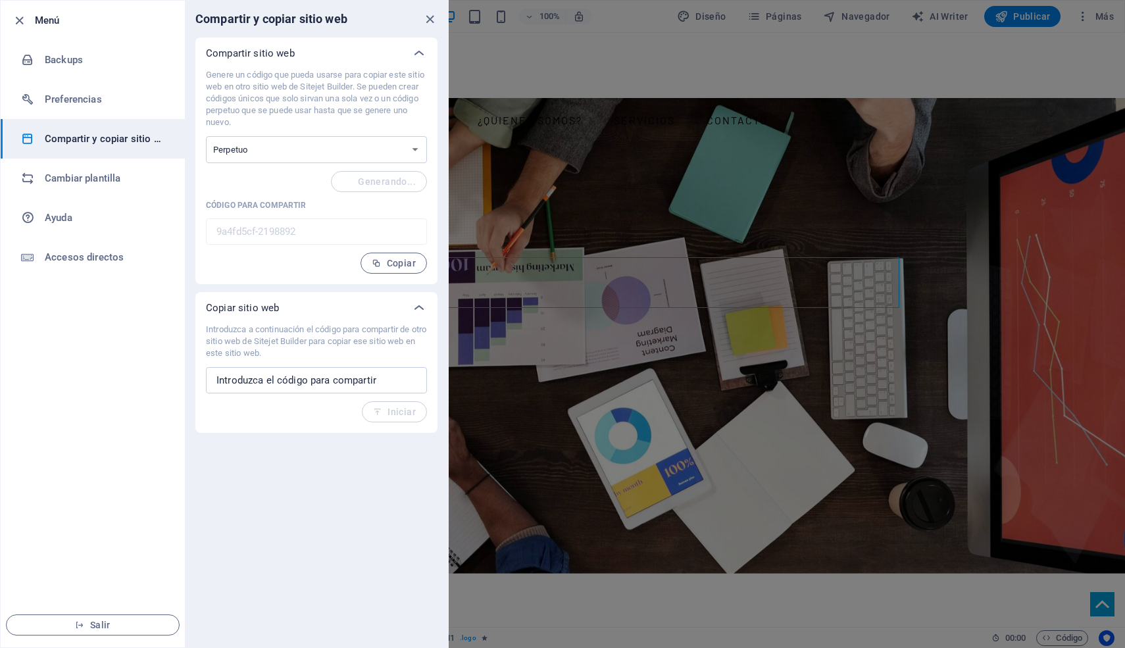
type input "7e8c61b4-2198892"
click at [396, 265] on span "Copiar" at bounding box center [394, 263] width 44 height 11
click at [365, 257] on button "Copiar" at bounding box center [394, 263] width 66 height 21
click at [427, 20] on icon "close" at bounding box center [430, 19] width 15 height 15
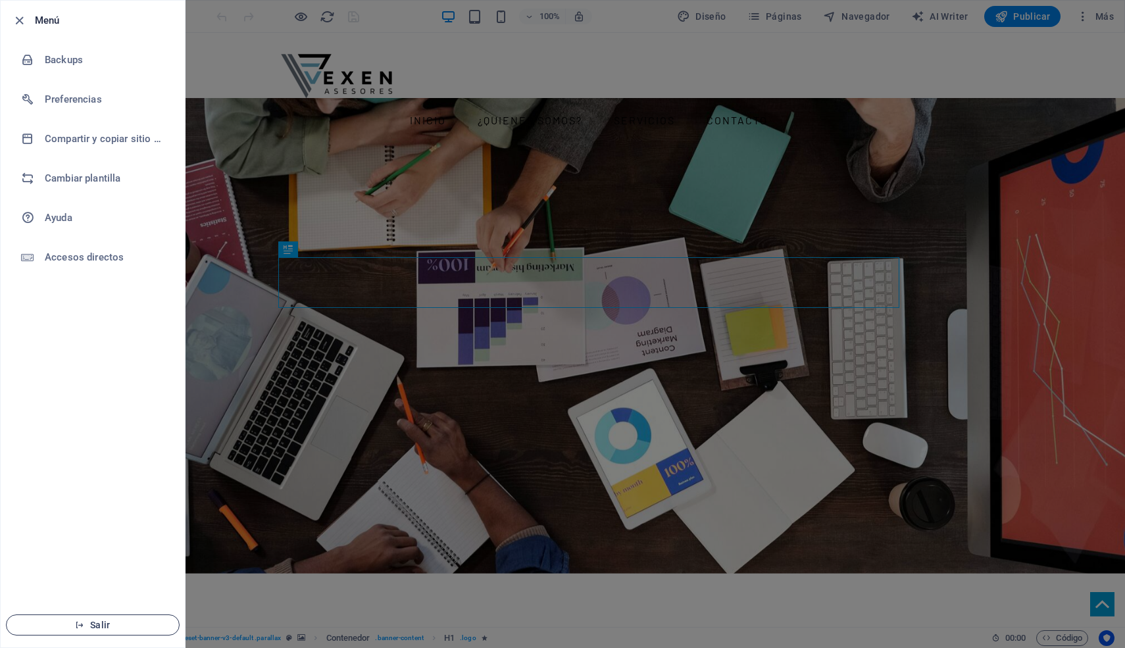
click at [110, 621] on span "Salir" at bounding box center [92, 625] width 151 height 11
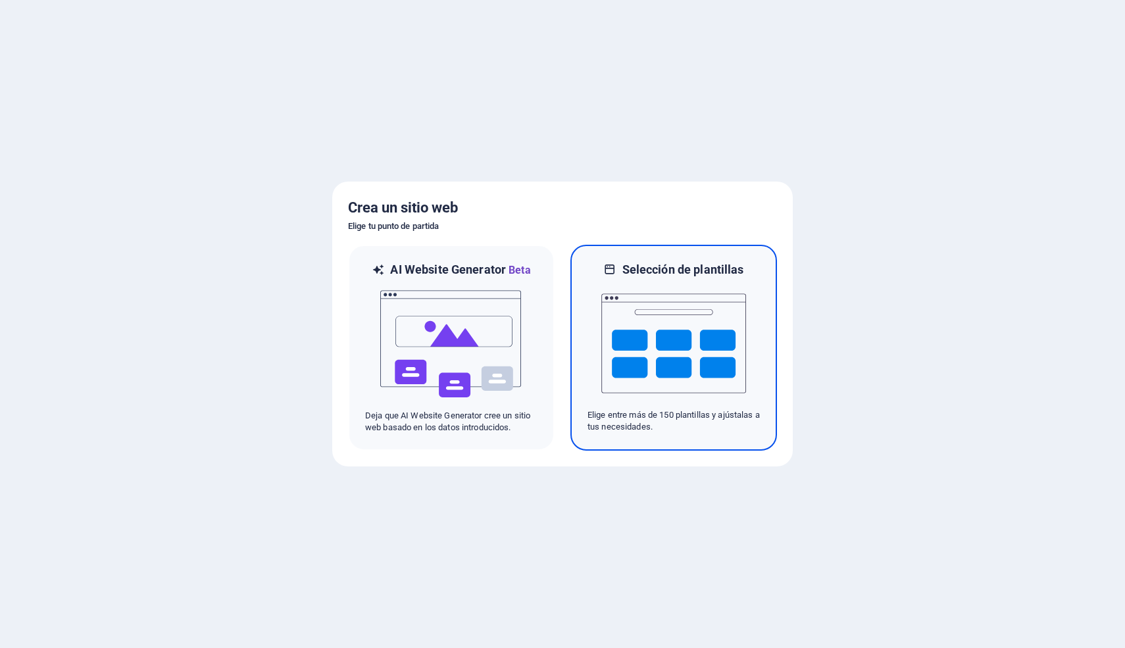
click at [679, 259] on div "Selección de plantillas Elige entre más de 150 plantillas y ajústalas a tus nec…" at bounding box center [674, 348] width 207 height 206
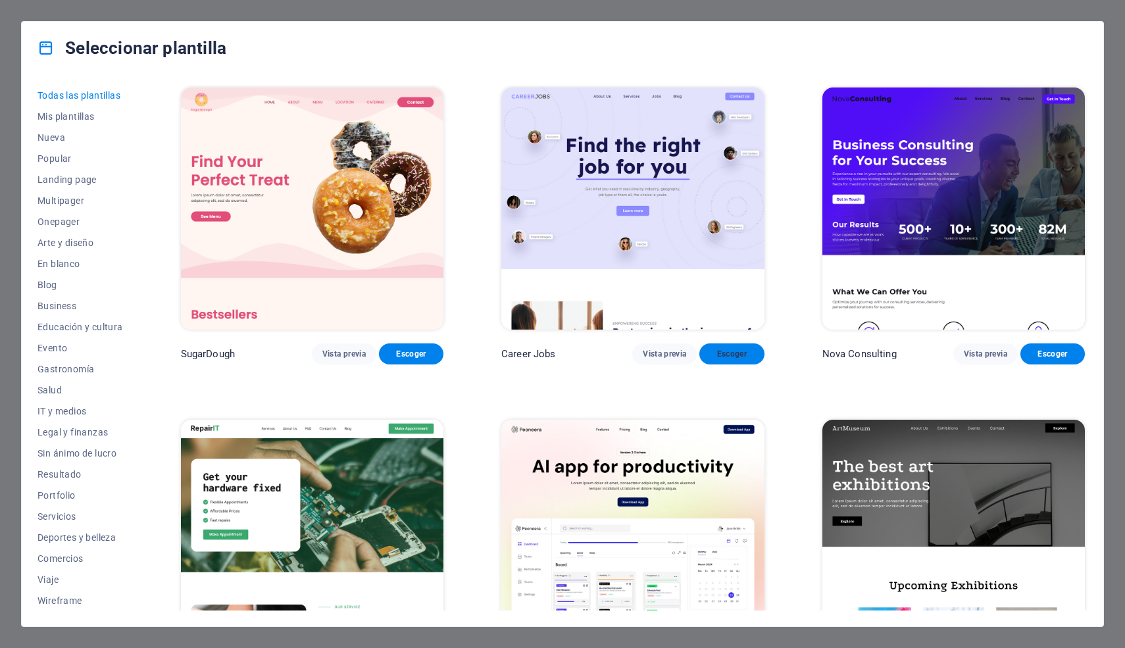
click at [735, 350] on span "Escoger" at bounding box center [731, 354] width 43 height 11
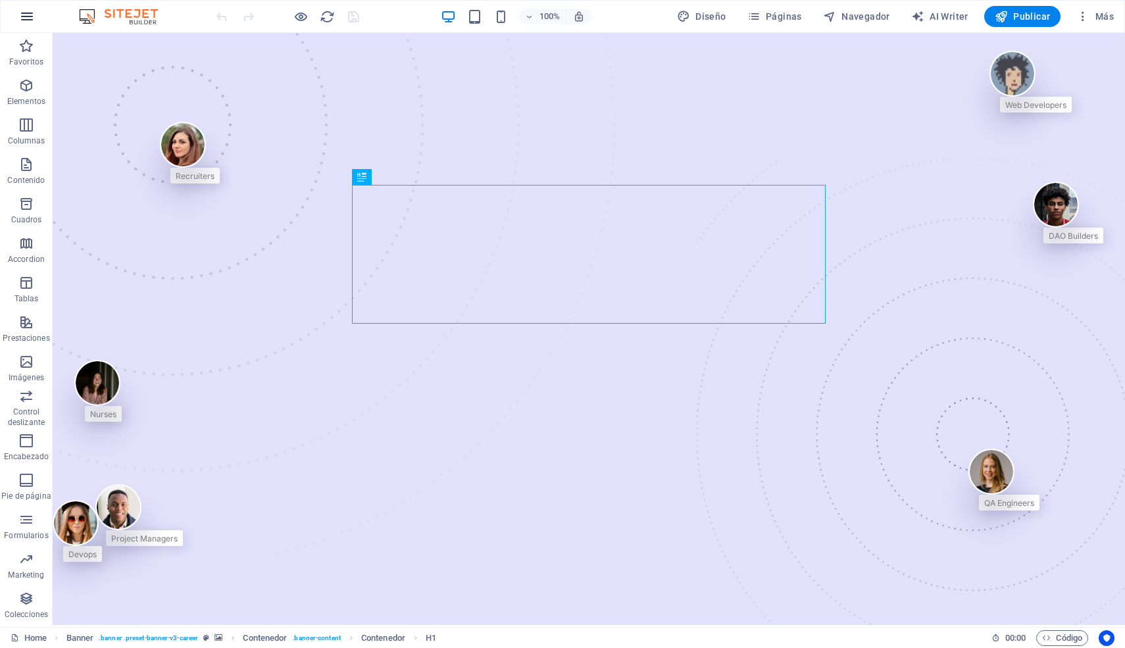
click at [37, 24] on button "button" at bounding box center [27, 17] width 32 height 32
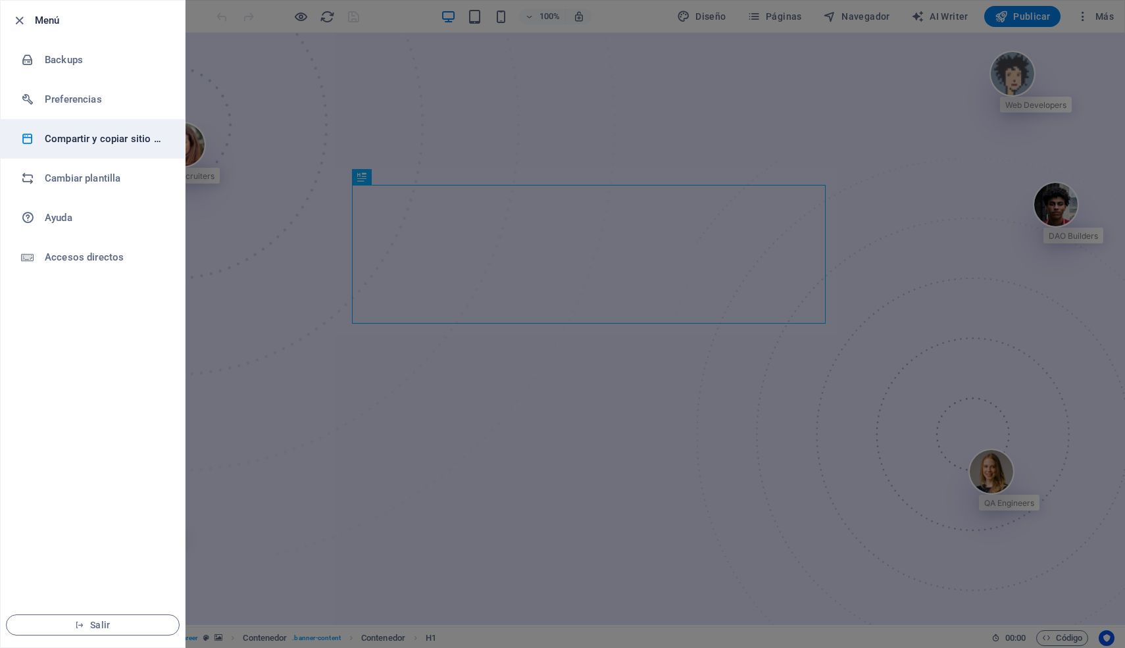
click at [78, 140] on h6 "Compartir y copiar sitio web" at bounding box center [106, 139] width 122 height 16
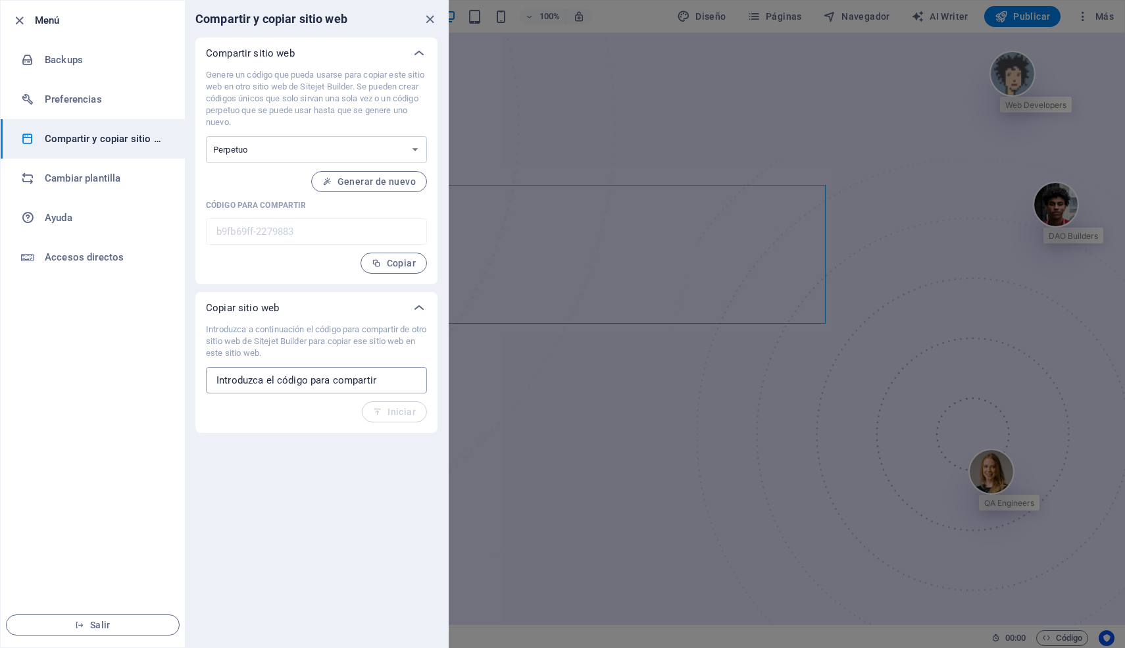
click at [301, 377] on input "text" at bounding box center [316, 380] width 221 height 26
paste input "7e8c61b4-2198892"
type input "7e8c61b4-2198892"
click at [380, 409] on icon "button" at bounding box center [377, 411] width 9 height 9
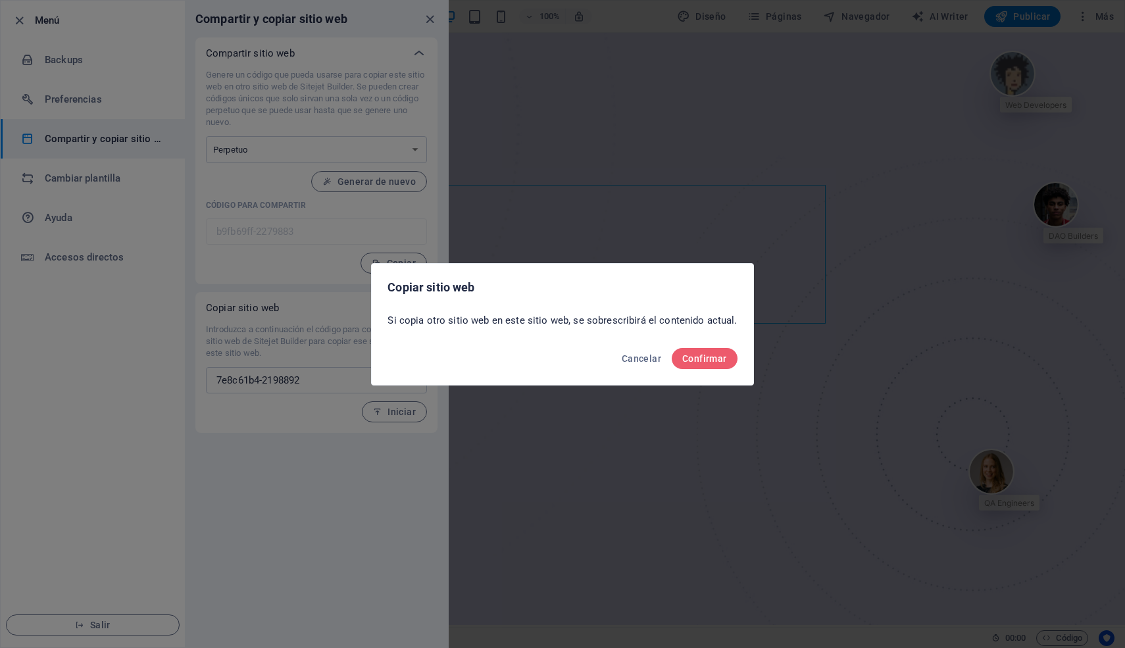
click at [731, 350] on div "Cancelar Confirmar" at bounding box center [562, 362] width 381 height 45
click at [729, 351] on button "Confirmar" at bounding box center [705, 358] width 66 height 21
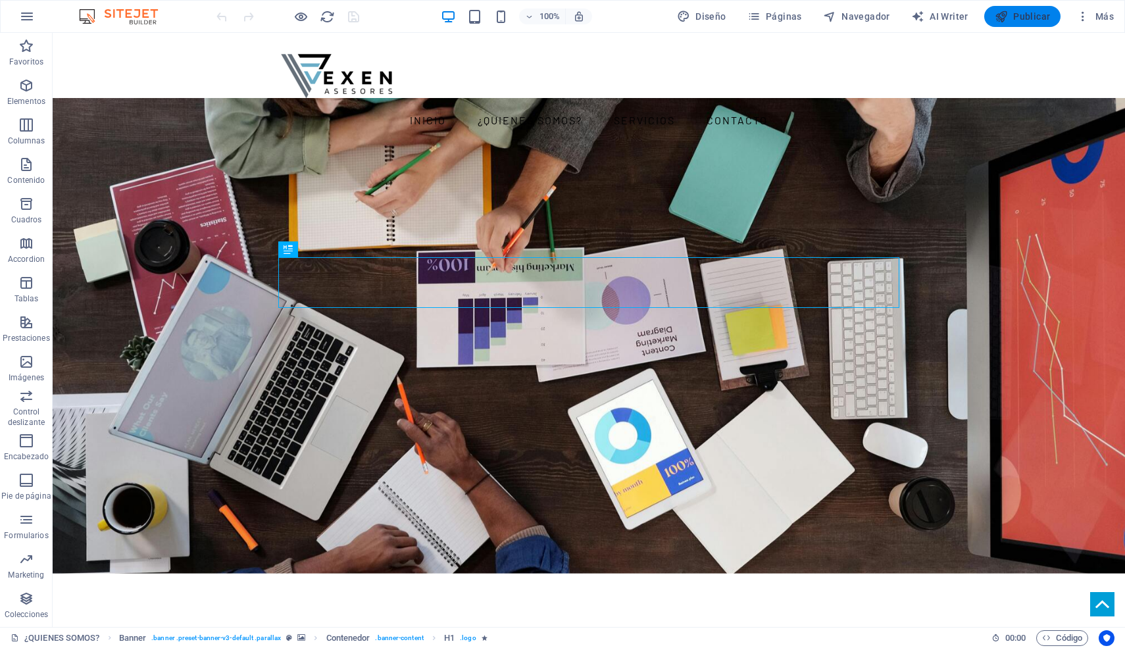
click at [1008, 13] on icon "button" at bounding box center [1001, 16] width 13 height 13
